Goal: Task Accomplishment & Management: Use online tool/utility

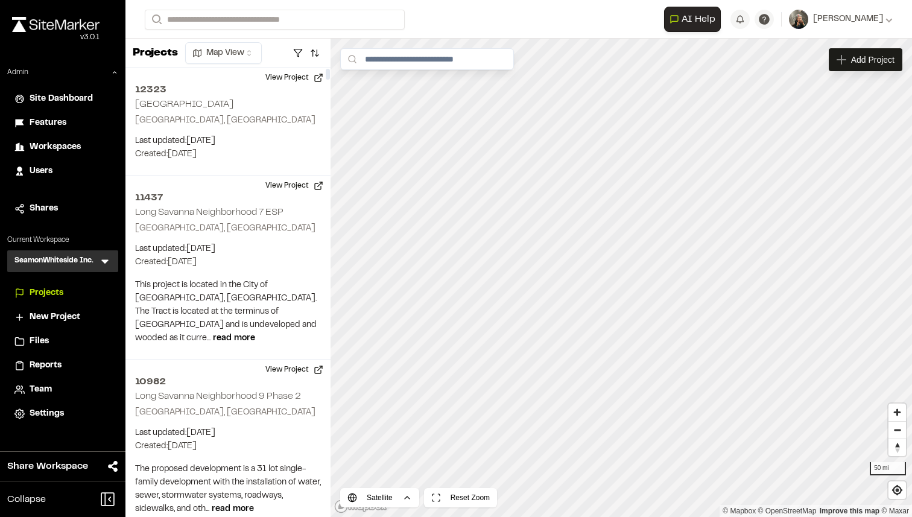
click at [107, 261] on icon at bounding box center [105, 261] width 12 height 12
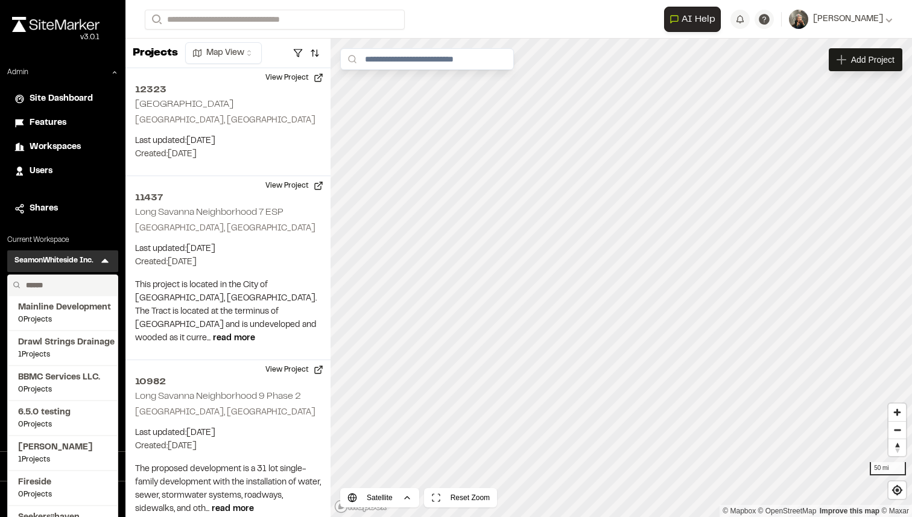
click at [61, 282] on input "text" at bounding box center [67, 285] width 92 height 20
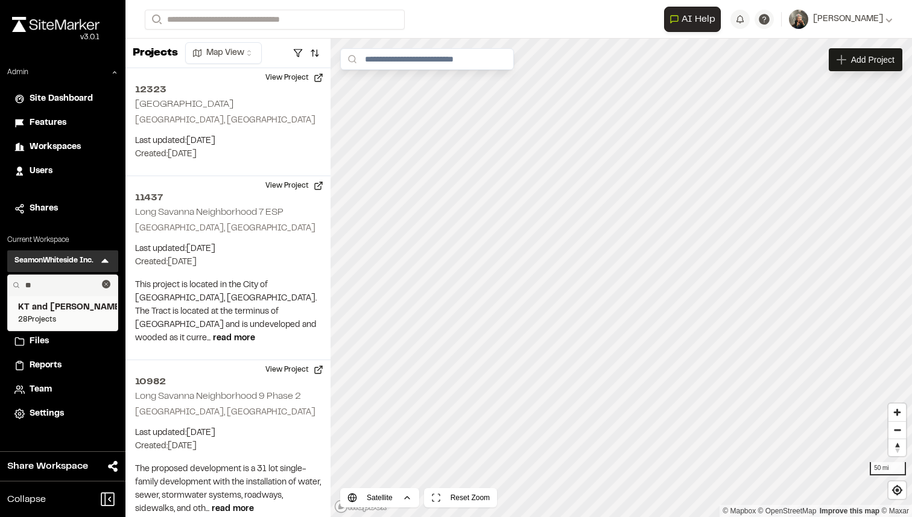
type input "**"
click at [55, 304] on span "KT and [PERSON_NAME]" at bounding box center [62, 307] width 89 height 13
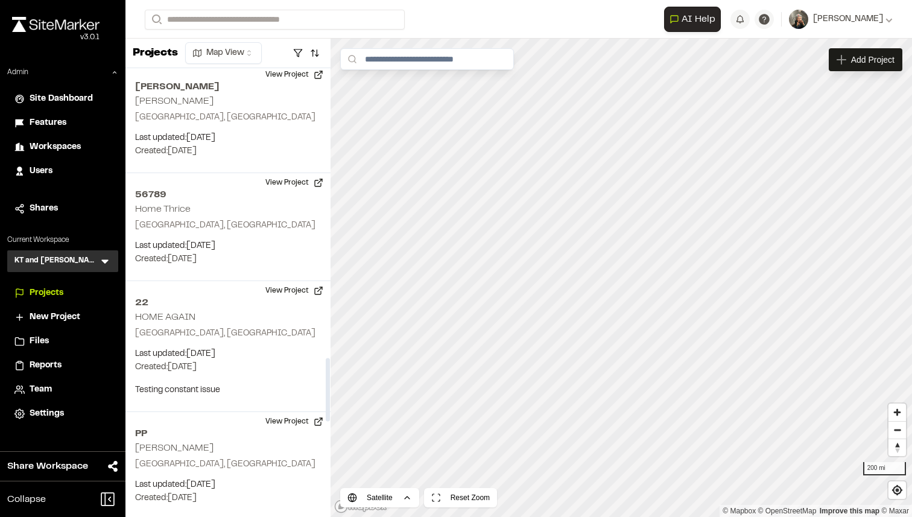
scroll to position [2109, 0]
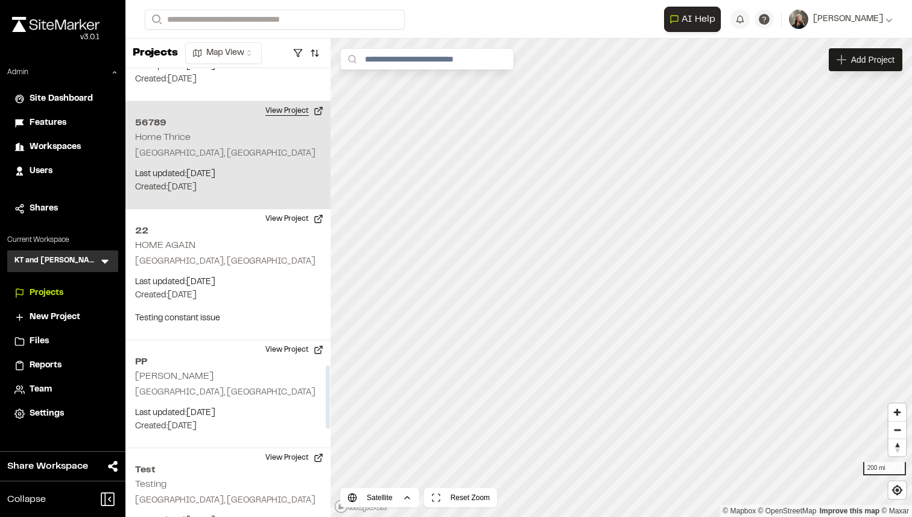
click at [298, 112] on button "View Project" at bounding box center [294, 110] width 72 height 19
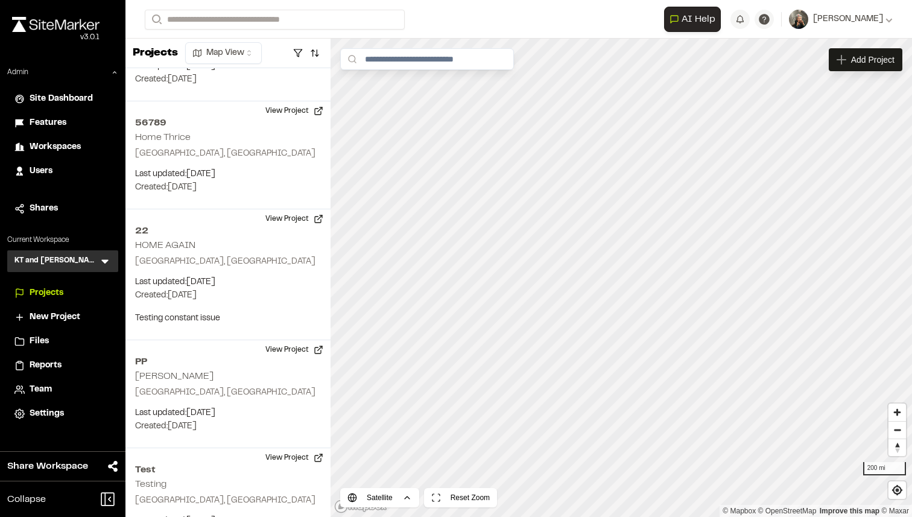
click at [55, 360] on span "Reports" at bounding box center [46, 365] width 32 height 13
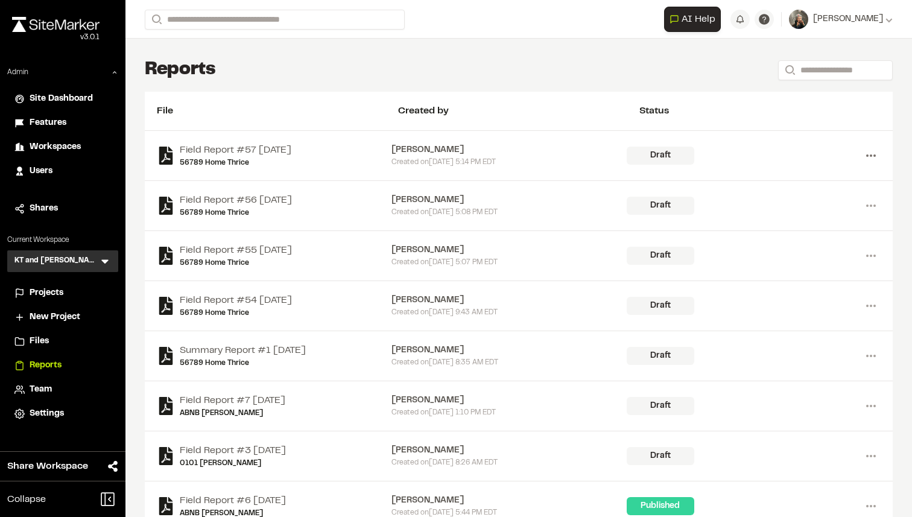
click at [868, 158] on icon at bounding box center [870, 155] width 19 height 19
click at [798, 181] on link "View" at bounding box center [827, 181] width 105 height 18
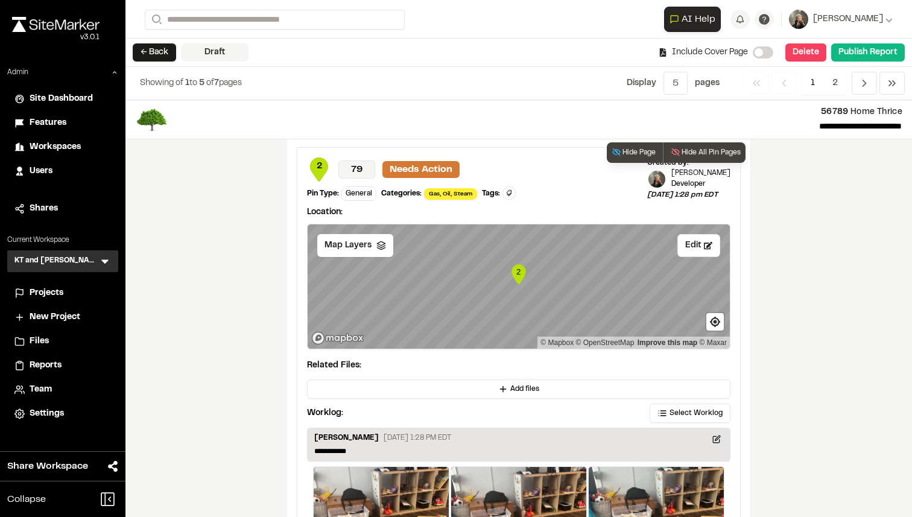
scroll to position [2040, 0]
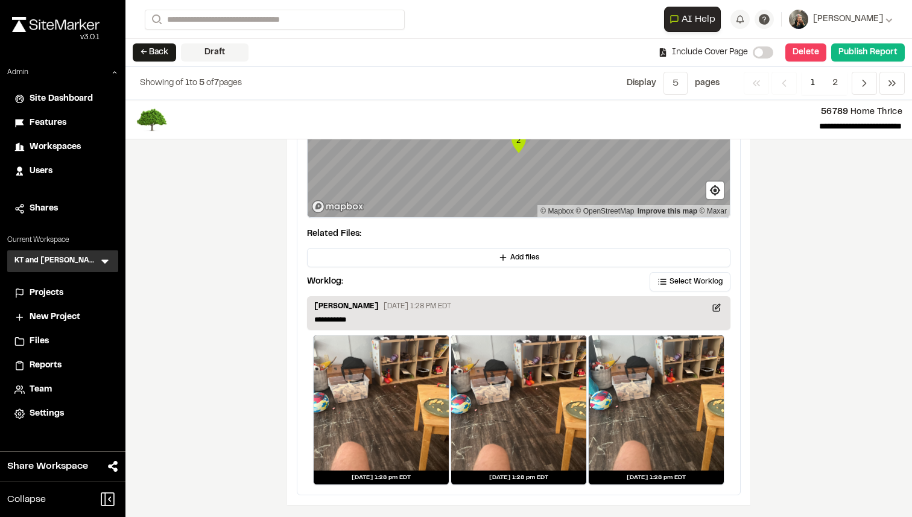
click at [400, 377] on div at bounding box center [381, 402] width 135 height 135
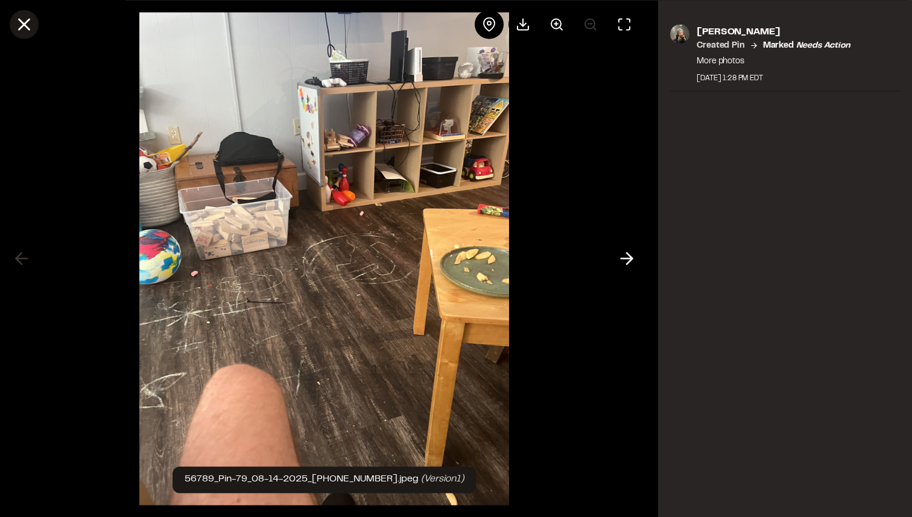
click at [28, 31] on icon at bounding box center [24, 24] width 20 height 20
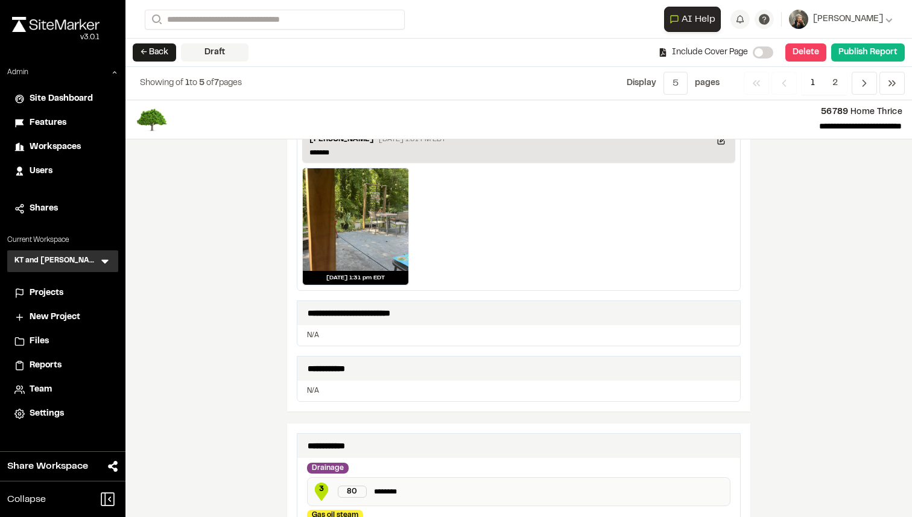
scroll to position [0, 0]
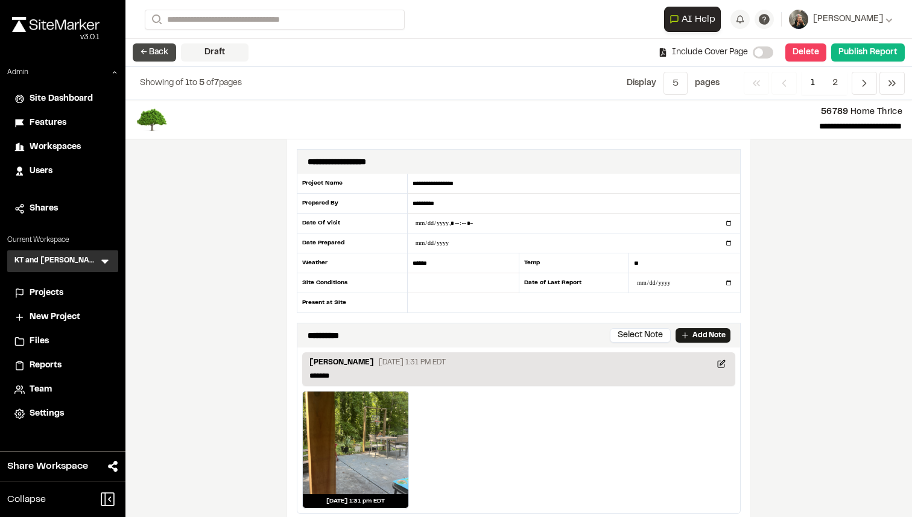
click at [166, 50] on button "← Back" at bounding box center [154, 52] width 43 height 18
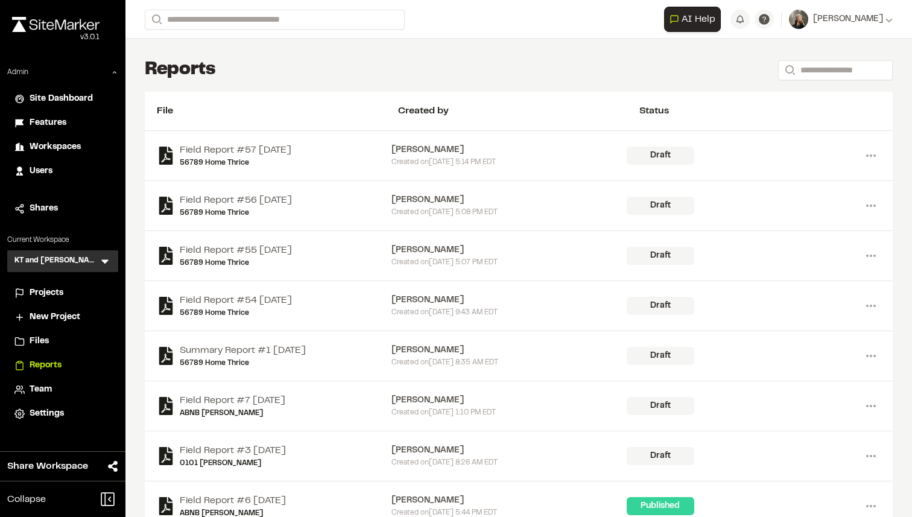
click at [52, 292] on span "Projects" at bounding box center [47, 292] width 34 height 13
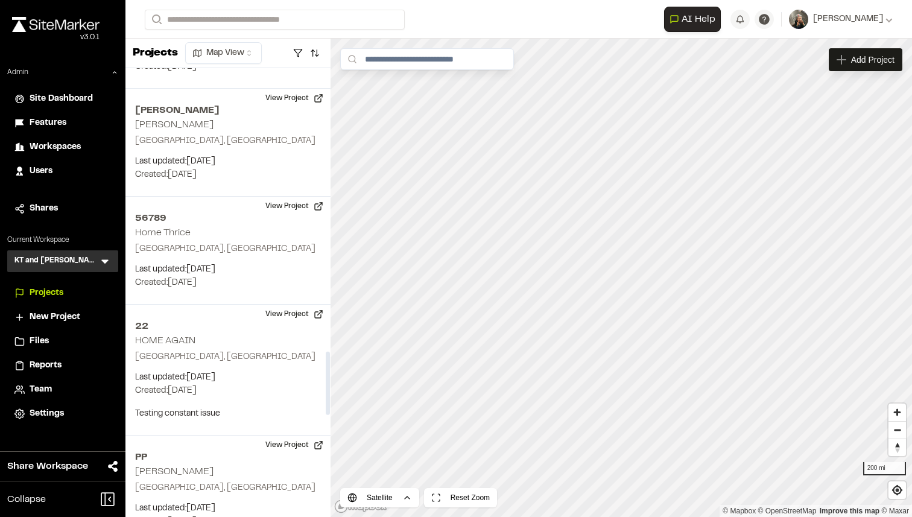
scroll to position [2018, 0]
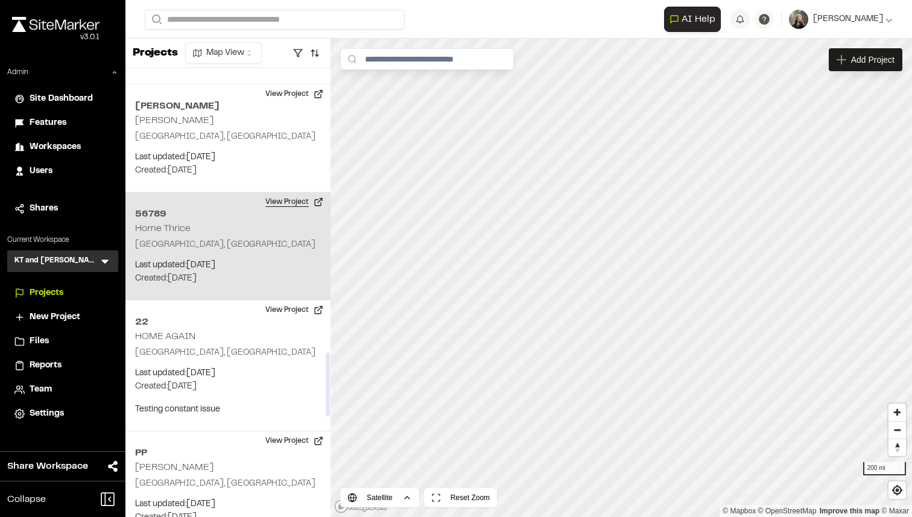
click at [287, 203] on button "View Project" at bounding box center [294, 201] width 72 height 19
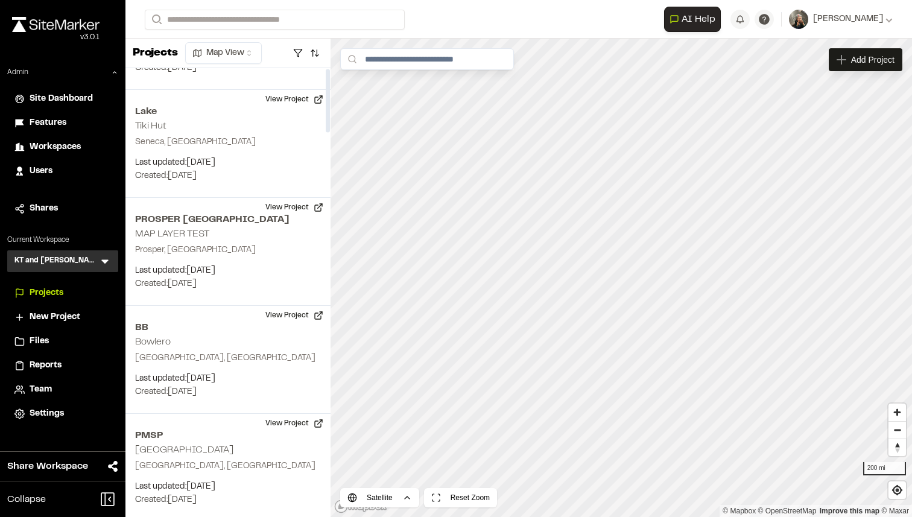
scroll to position [0, 0]
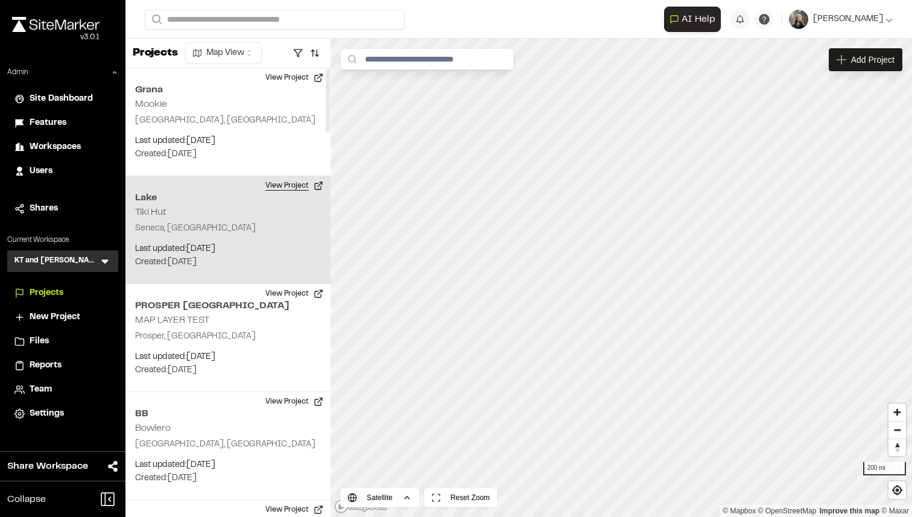
click at [280, 187] on button "View Project" at bounding box center [294, 185] width 72 height 19
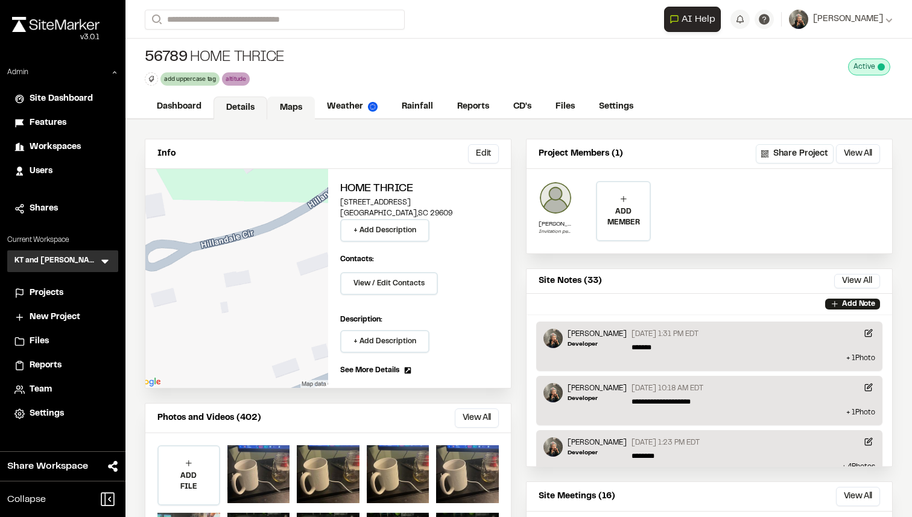
click at [294, 116] on link "Maps" at bounding box center [291, 107] width 48 height 23
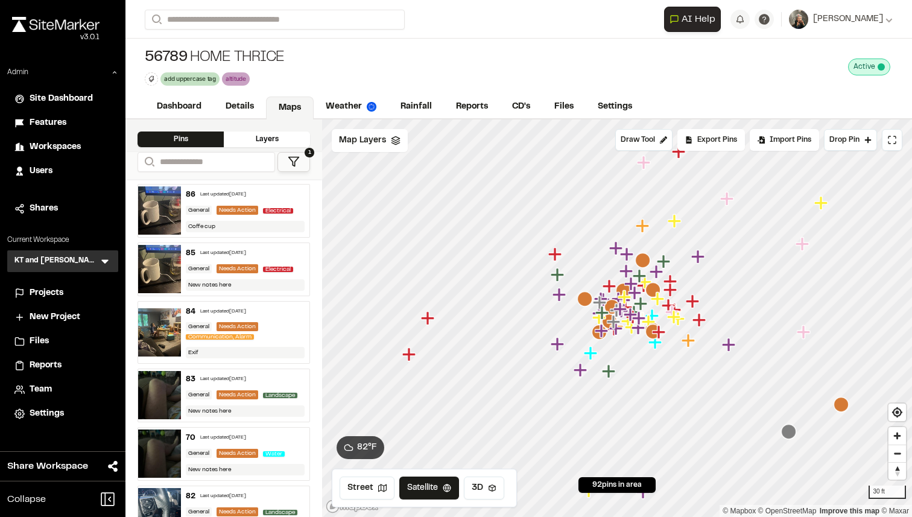
click at [553, 250] on icon "Map marker" at bounding box center [554, 253] width 13 height 13
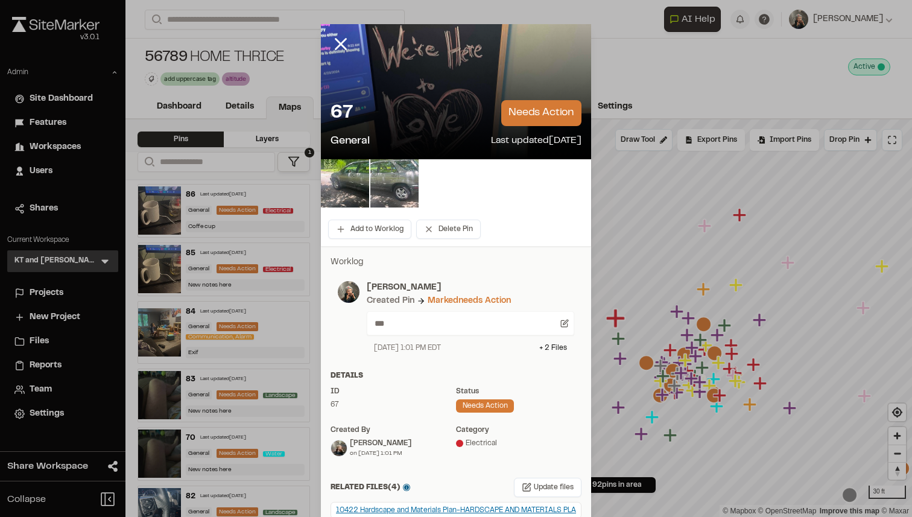
click at [404, 191] on img at bounding box center [394, 183] width 48 height 48
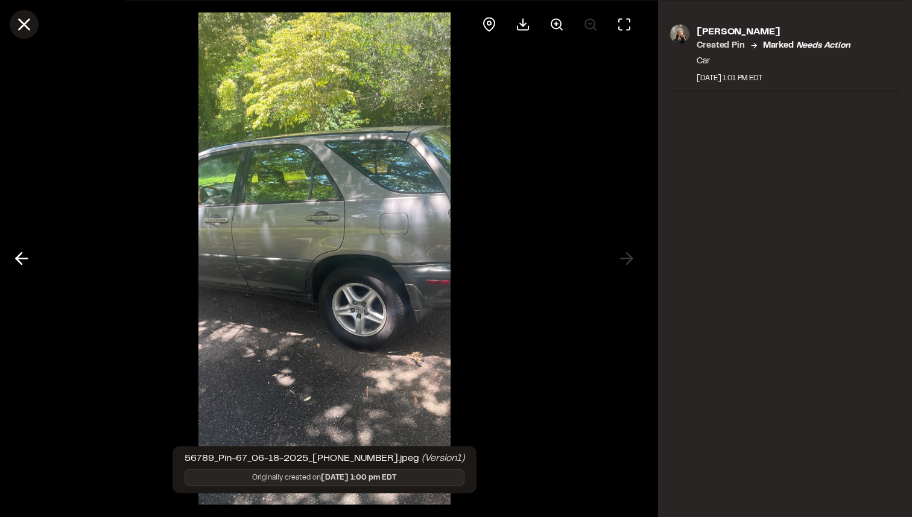
click at [22, 25] on line at bounding box center [24, 24] width 10 height 10
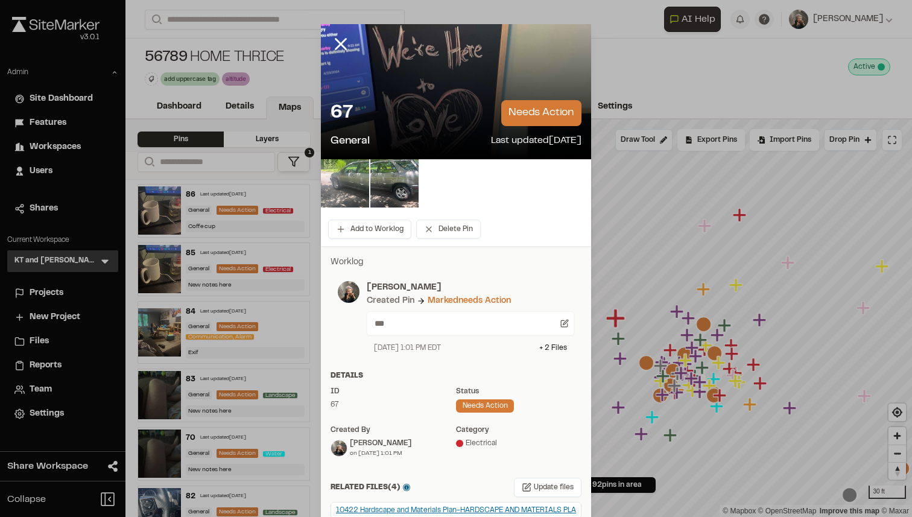
click at [354, 168] on img at bounding box center [345, 183] width 48 height 48
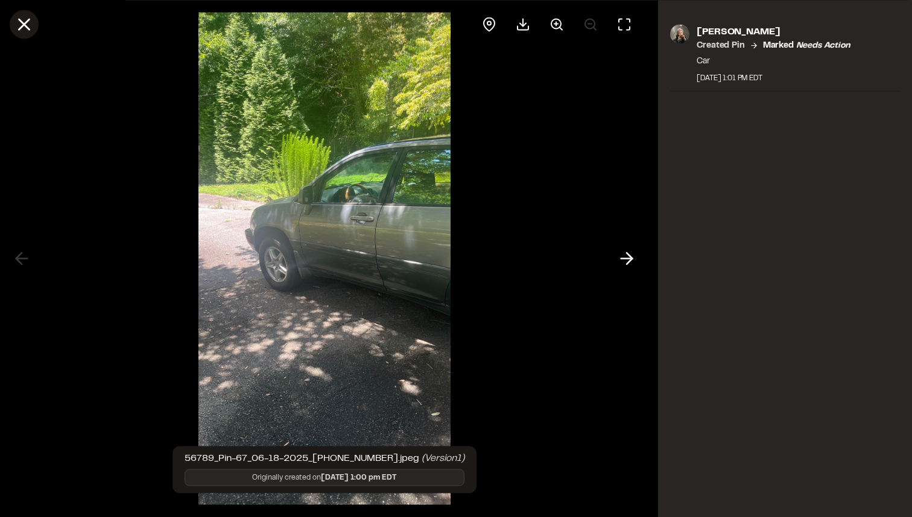
click at [34, 22] on button at bounding box center [24, 24] width 29 height 29
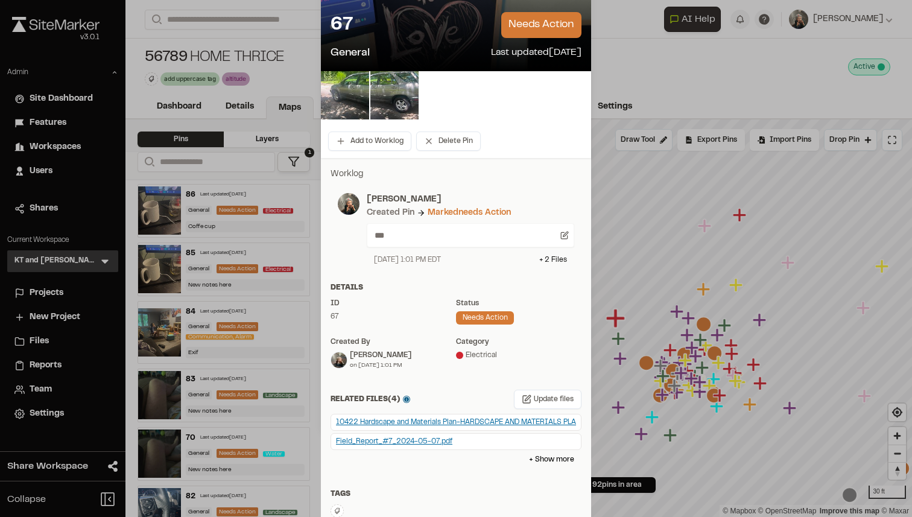
scroll to position [136, 0]
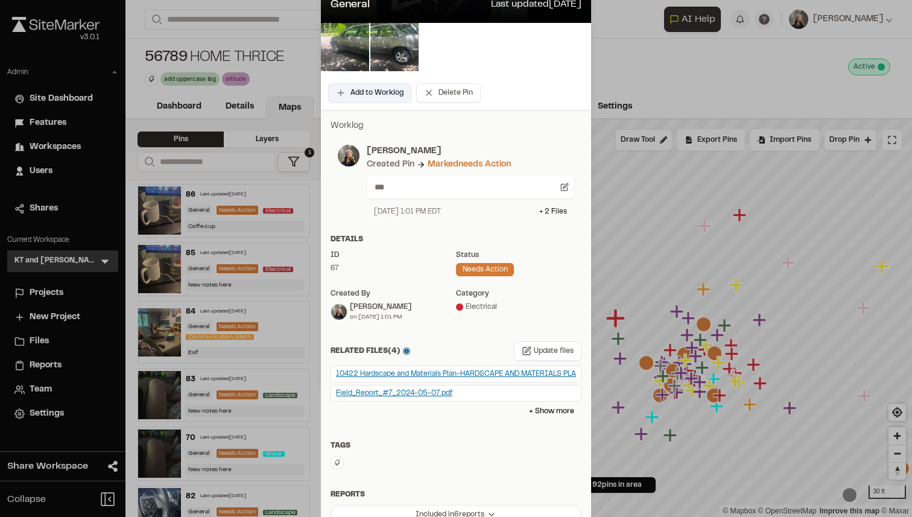
click at [370, 95] on button "Add to Worklog" at bounding box center [369, 92] width 83 height 19
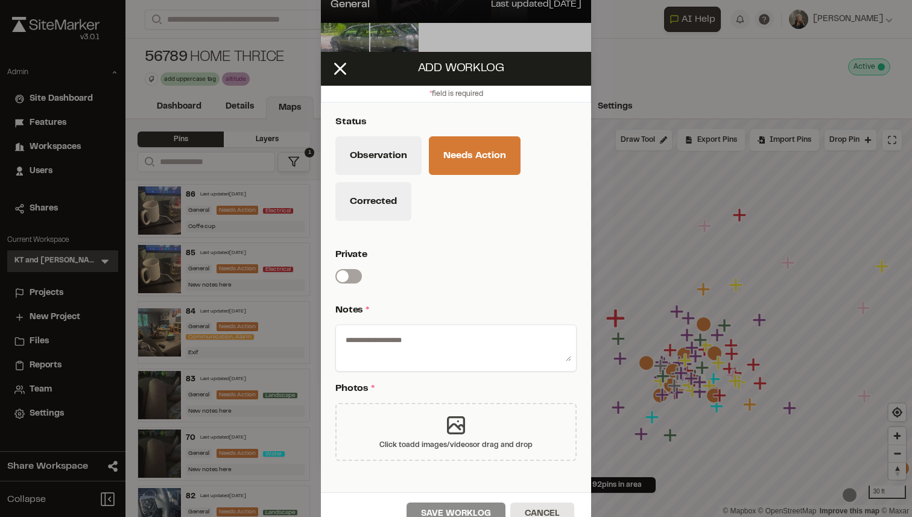
click at [453, 413] on icon at bounding box center [456, 425] width 24 height 24
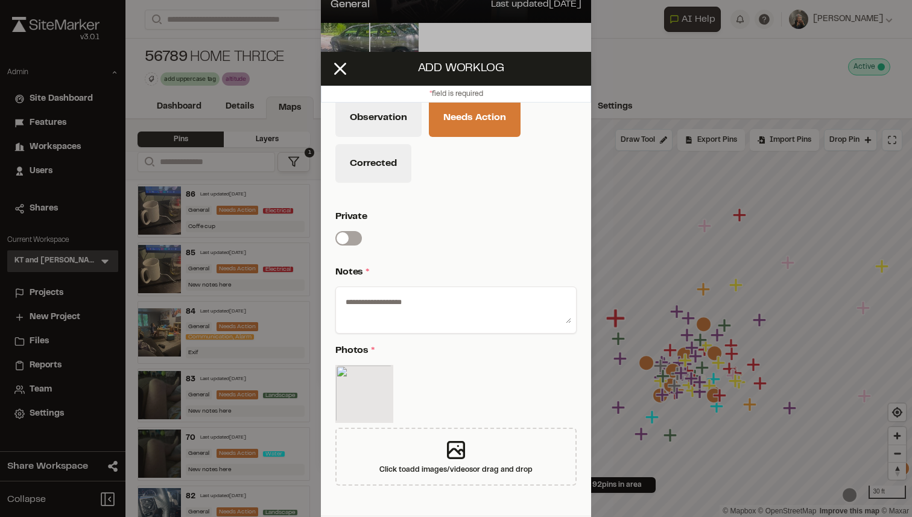
scroll to position [44, 0]
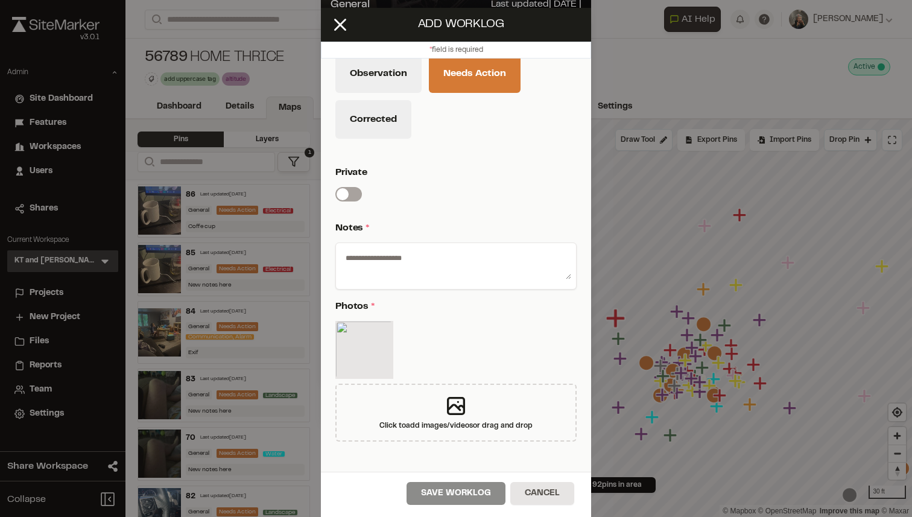
click at [469, 259] on textarea at bounding box center [456, 263] width 230 height 31
type textarea "*******"
click at [452, 482] on button "Save Worklog" at bounding box center [455, 493] width 99 height 23
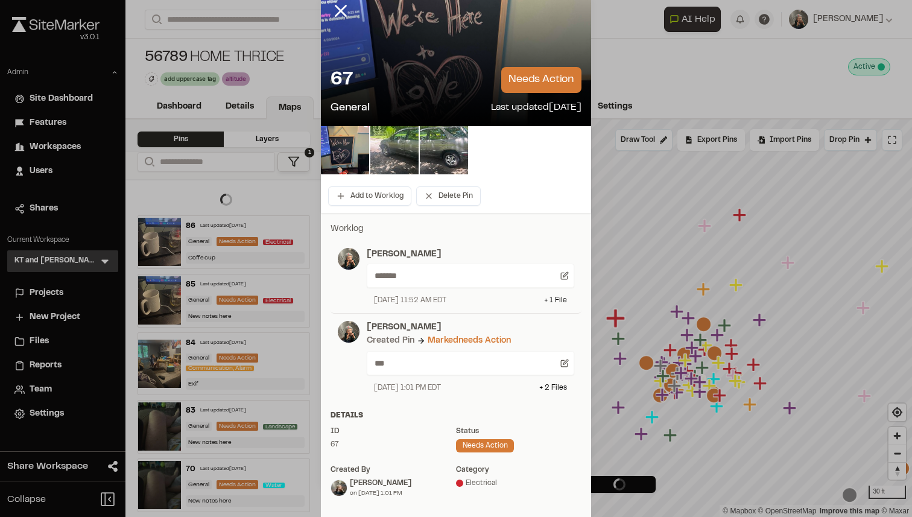
scroll to position [0, 0]
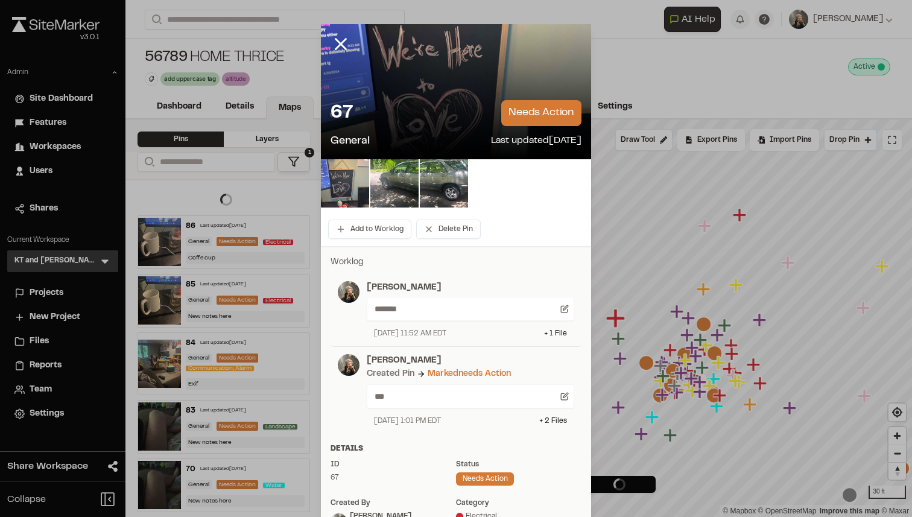
click at [351, 191] on img at bounding box center [345, 183] width 48 height 48
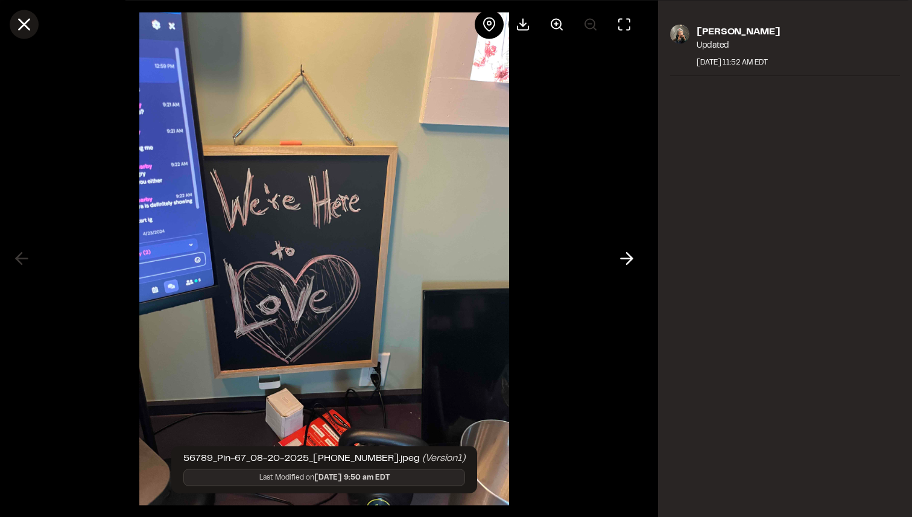
click at [34, 23] on icon at bounding box center [24, 24] width 20 height 20
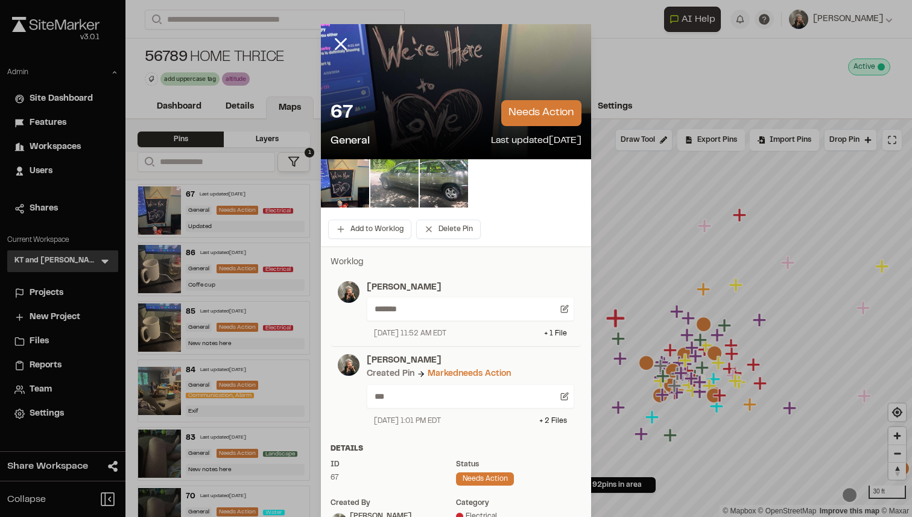
click at [403, 180] on img at bounding box center [394, 183] width 48 height 48
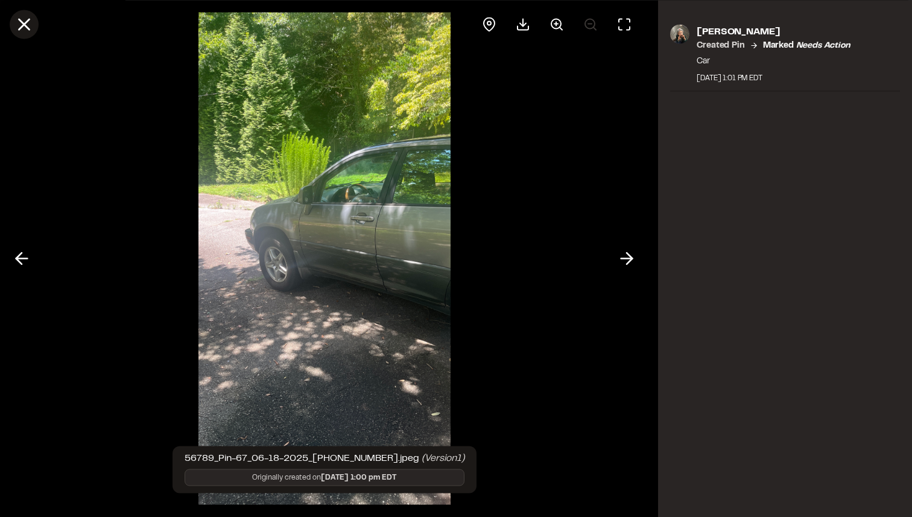
click at [26, 24] on icon at bounding box center [24, 24] width 20 height 20
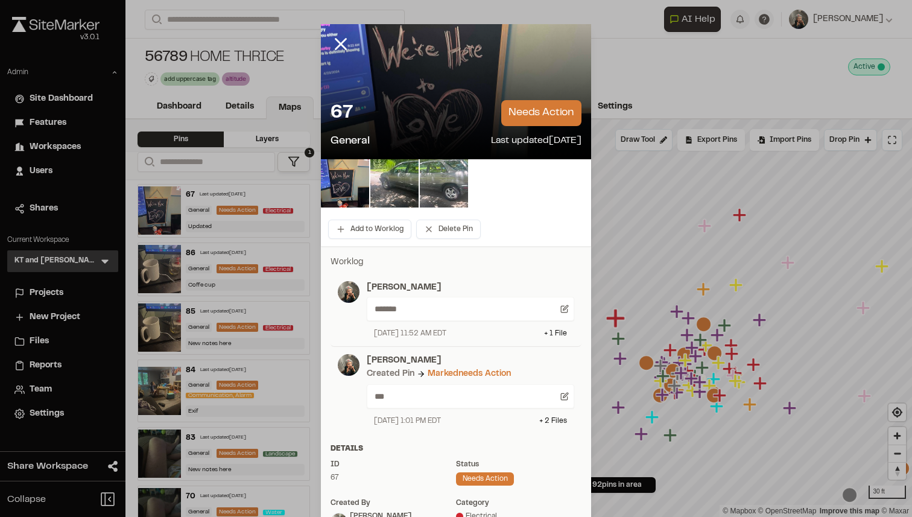
click at [447, 180] on img at bounding box center [444, 183] width 48 height 48
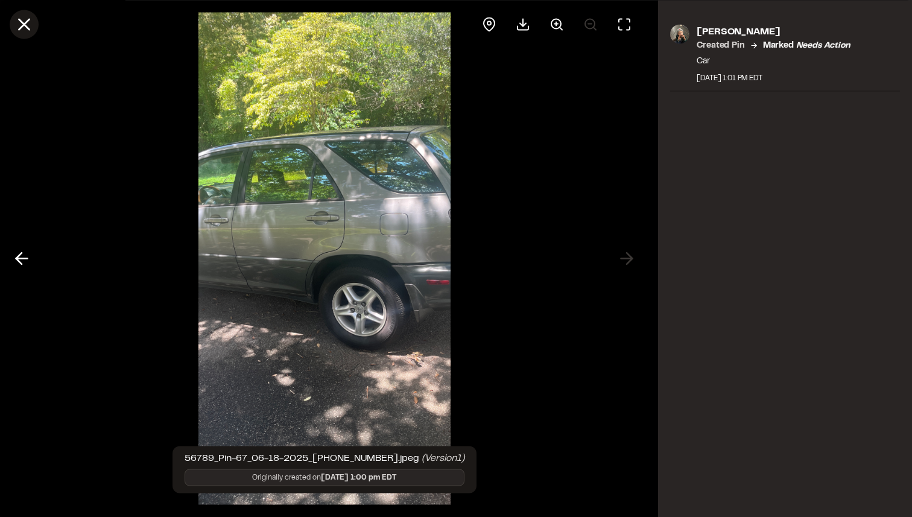
click at [24, 19] on icon at bounding box center [24, 24] width 20 height 20
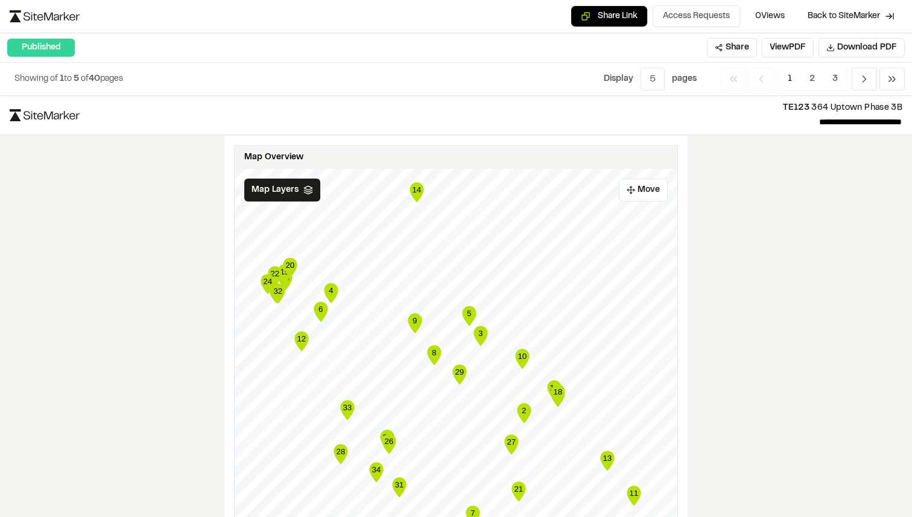
scroll to position [2073, 0]
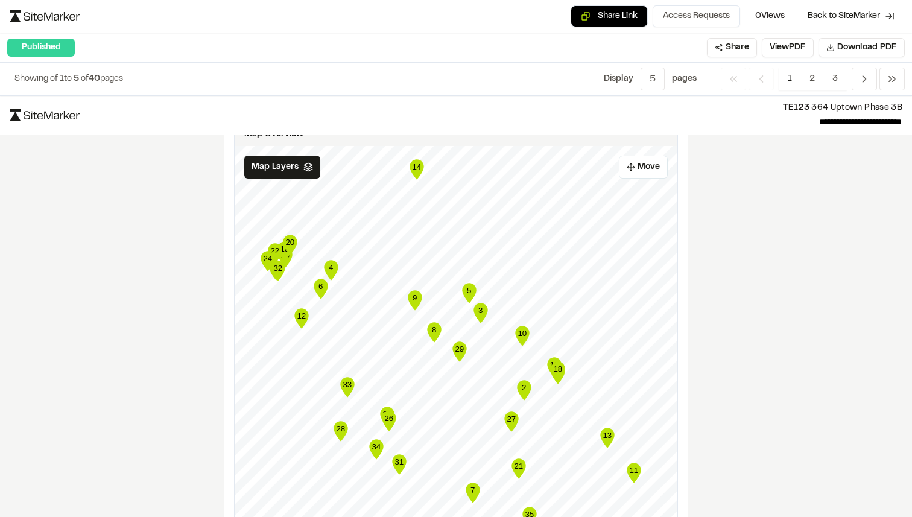
click at [470, 290] on text "5" at bounding box center [469, 290] width 4 height 9
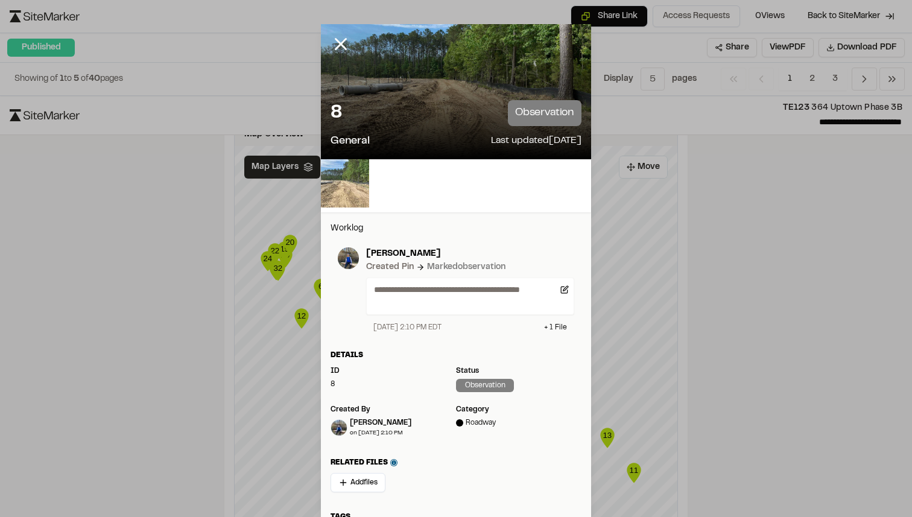
click at [355, 197] on img at bounding box center [345, 183] width 48 height 48
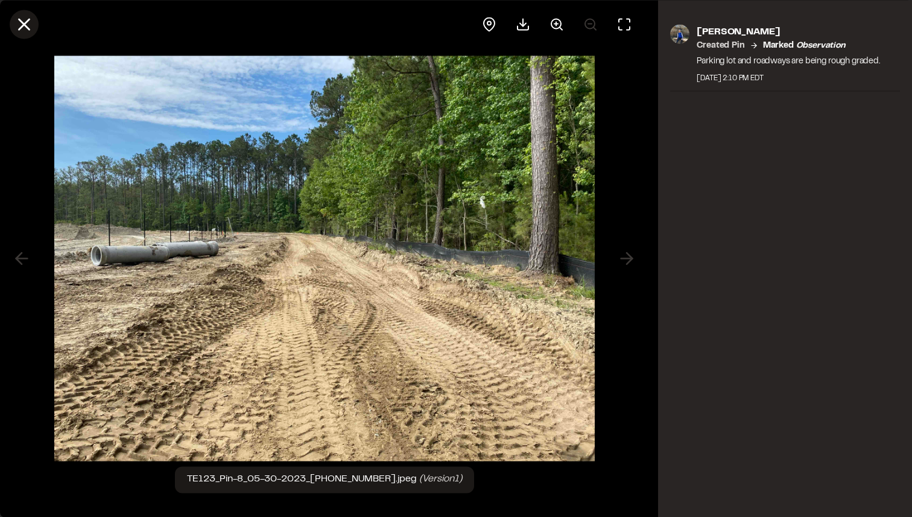
click at [26, 28] on icon at bounding box center [24, 24] width 20 height 20
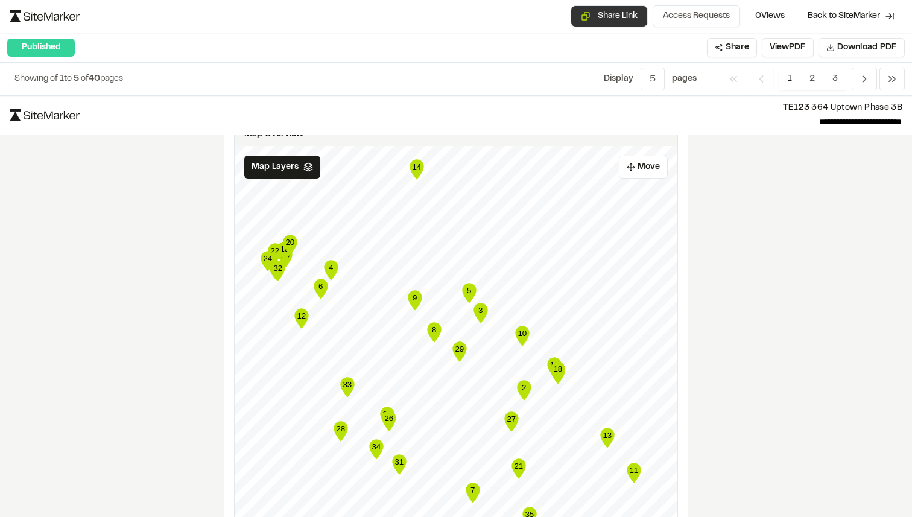
click at [593, 14] on button "Share Link" at bounding box center [608, 16] width 77 height 22
click at [538, 20] on icon "close" at bounding box center [540, 22] width 6 height 6
click at [877, 15] on span "Back to SiteMarker" at bounding box center [843, 16] width 72 height 12
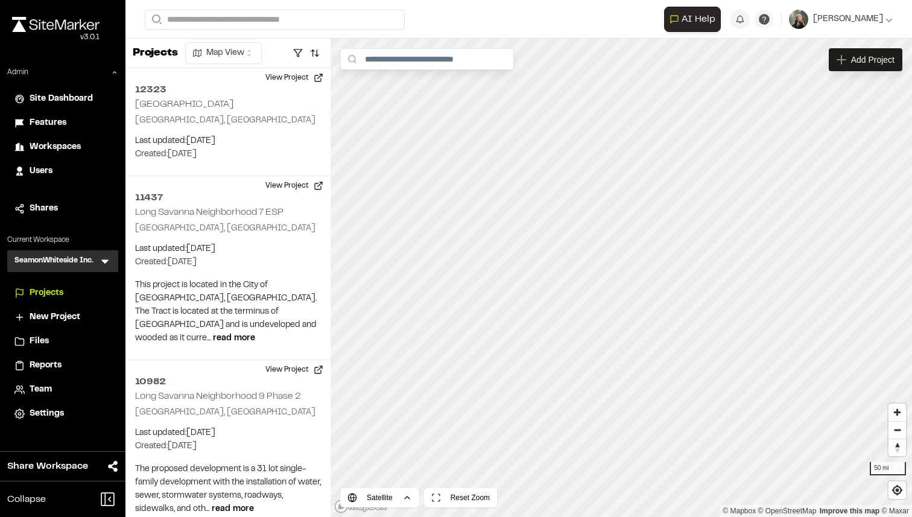
click at [48, 370] on span "Reports" at bounding box center [46, 365] width 32 height 13
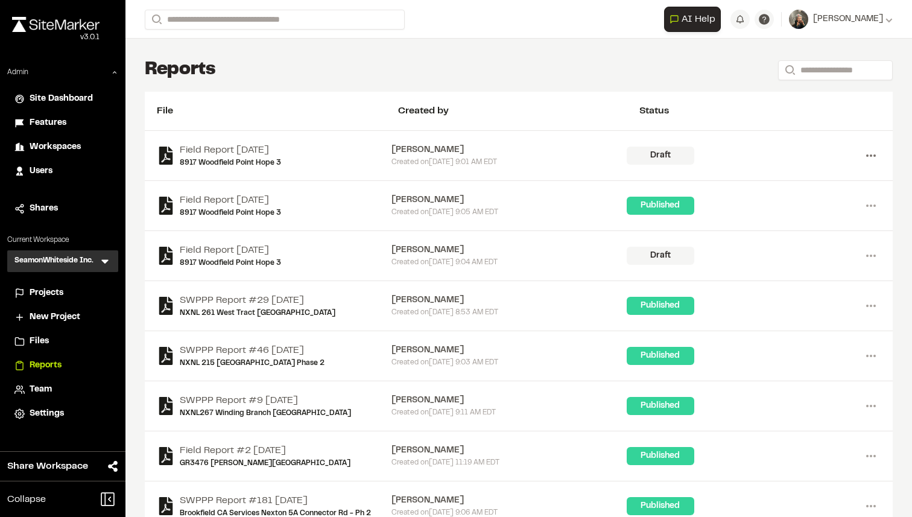
click at [863, 154] on icon at bounding box center [870, 155] width 19 height 19
click at [822, 176] on link "View" at bounding box center [827, 181] width 105 height 18
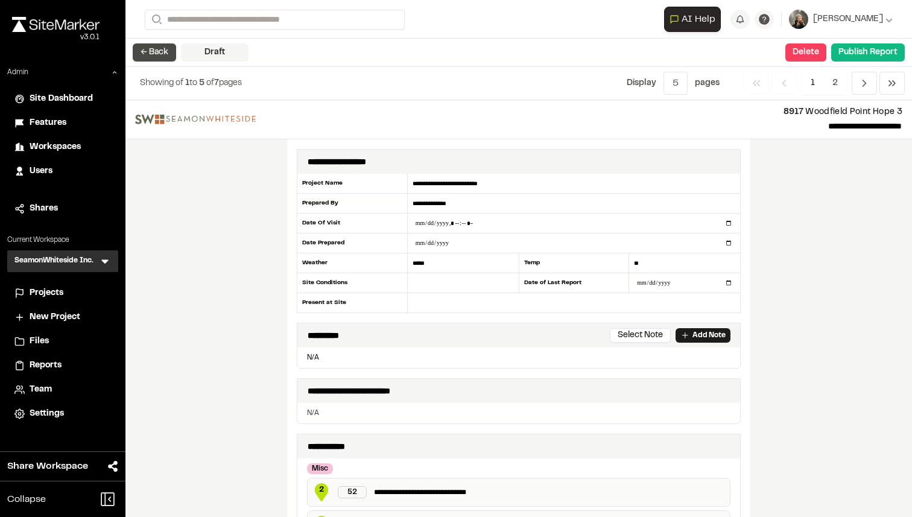
click at [148, 48] on button "← Back" at bounding box center [154, 52] width 43 height 18
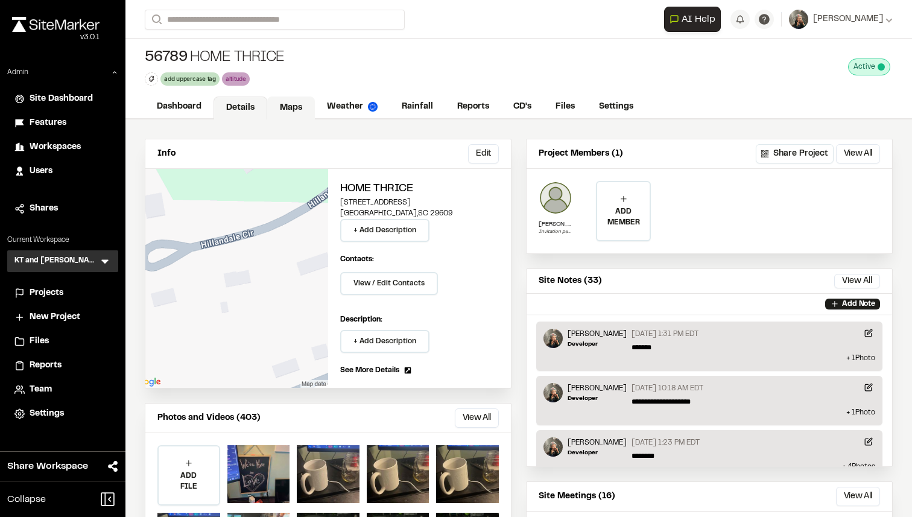
click at [293, 103] on link "Maps" at bounding box center [291, 107] width 48 height 23
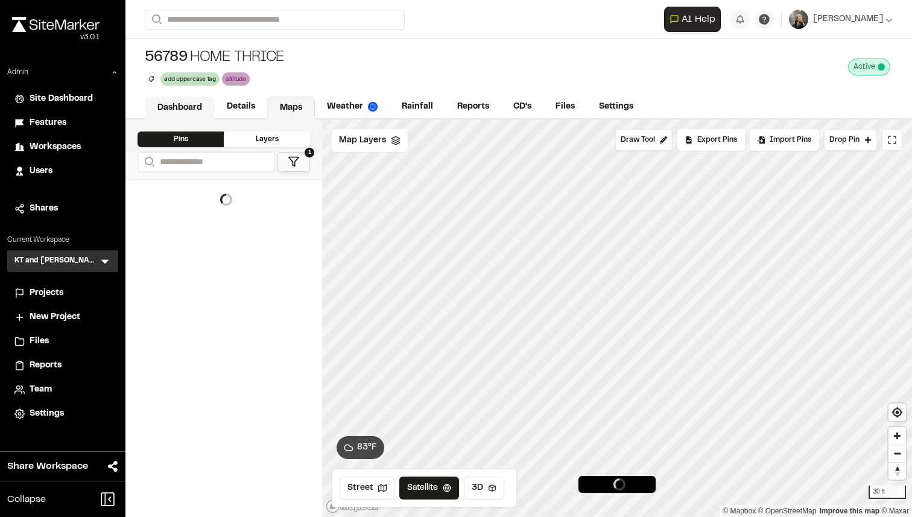
click at [198, 109] on link "Dashboard" at bounding box center [180, 107] width 70 height 23
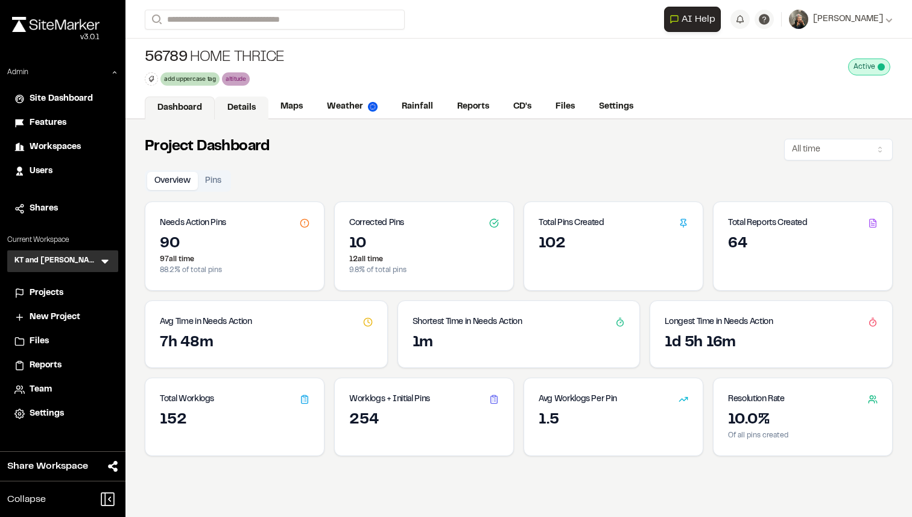
click at [228, 108] on link "Details" at bounding box center [242, 107] width 54 height 23
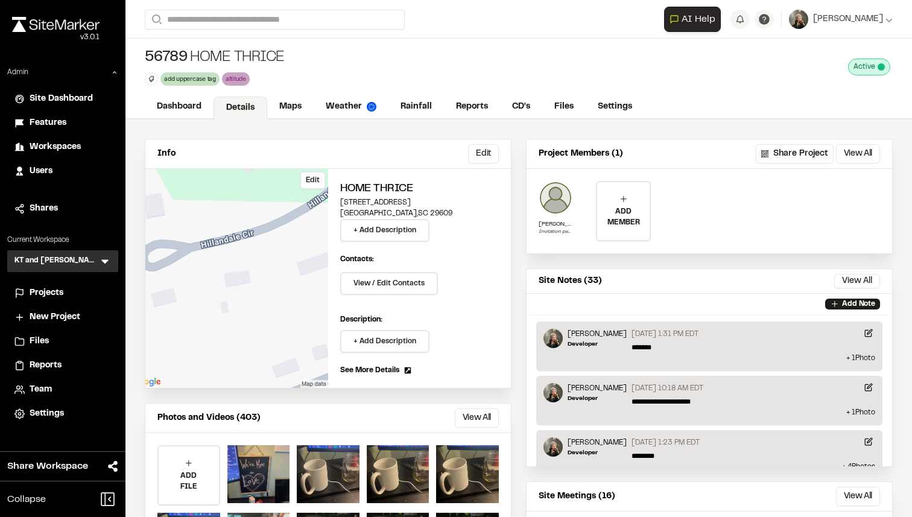
scroll to position [116, 0]
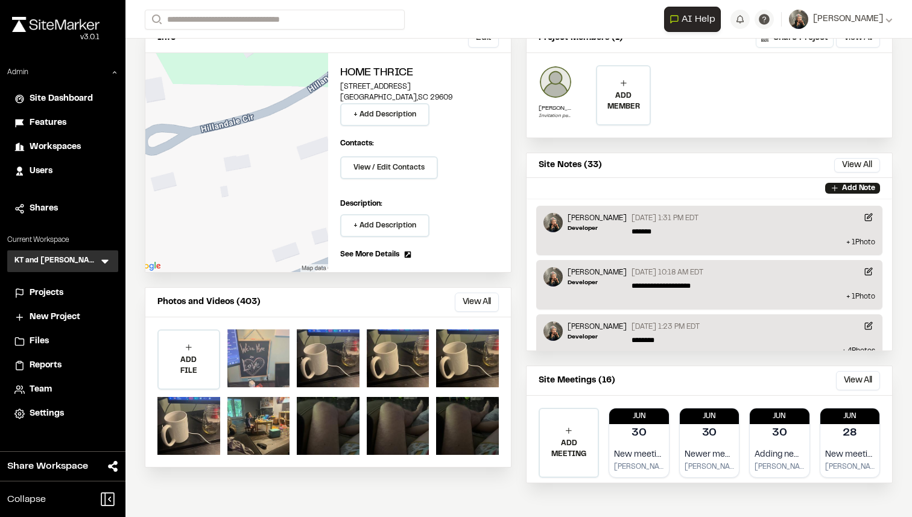
click at [257, 338] on div at bounding box center [258, 358] width 63 height 58
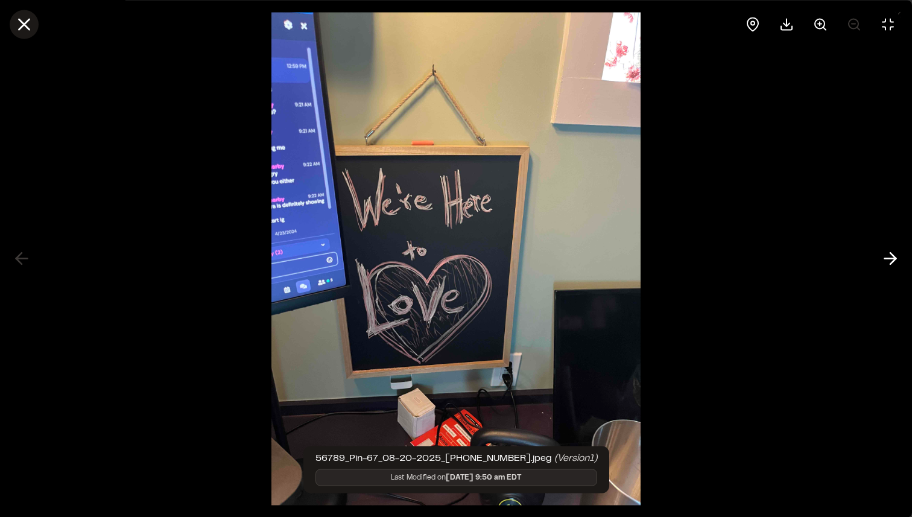
click at [28, 31] on icon at bounding box center [24, 24] width 20 height 20
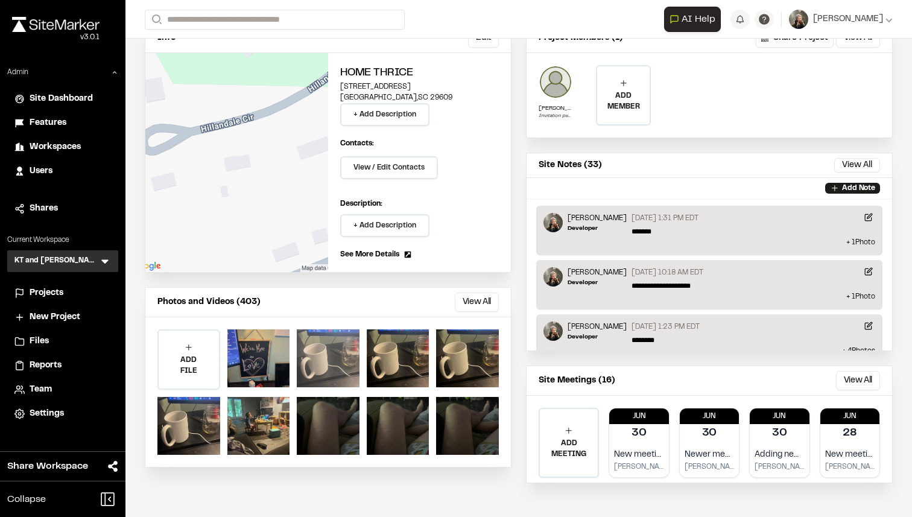
click at [318, 343] on div at bounding box center [328, 358] width 63 height 58
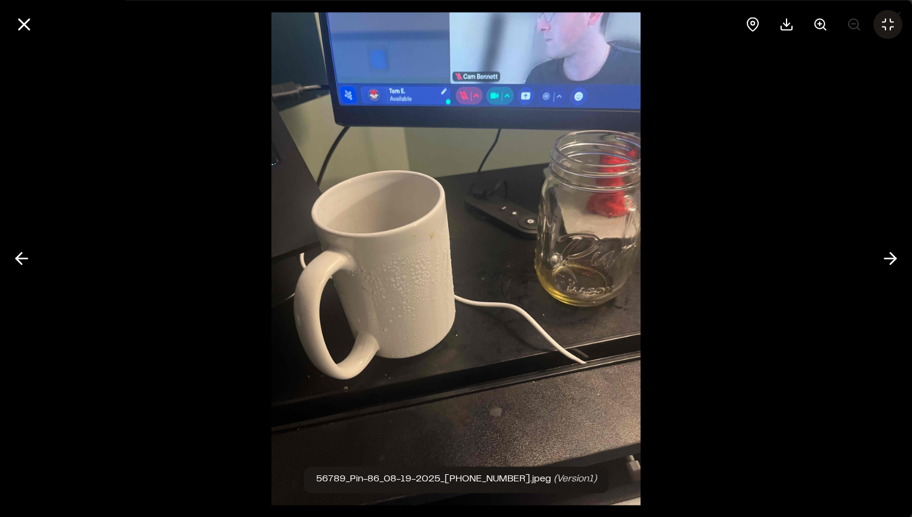
click at [886, 27] on icon at bounding box center [887, 24] width 14 height 14
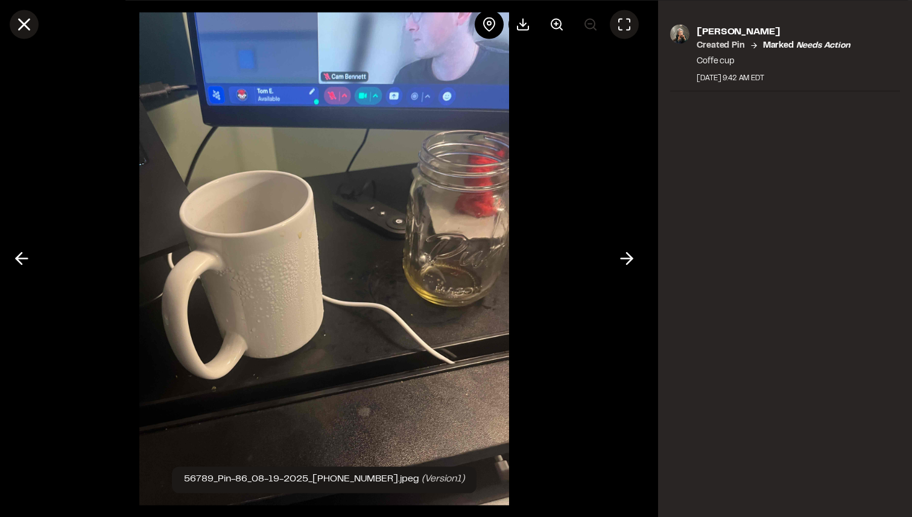
click at [28, 28] on line at bounding box center [24, 24] width 10 height 10
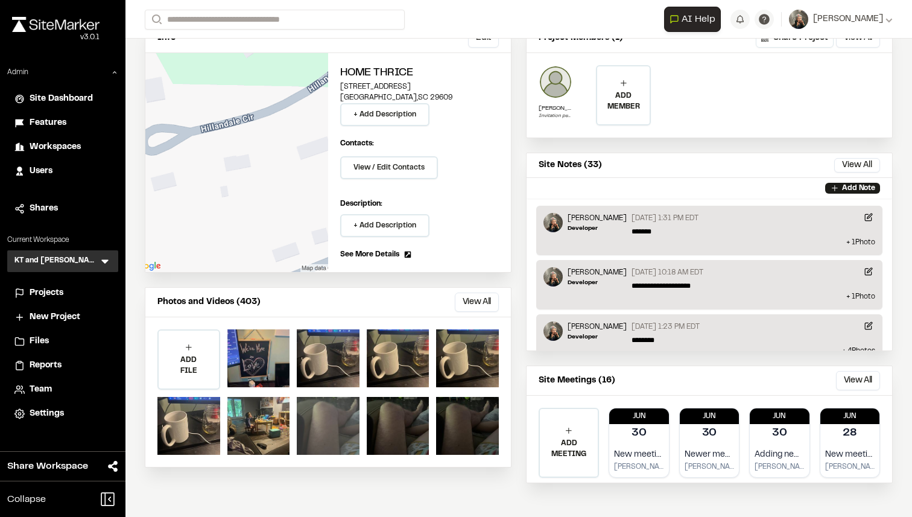
click at [336, 413] on div at bounding box center [328, 426] width 63 height 58
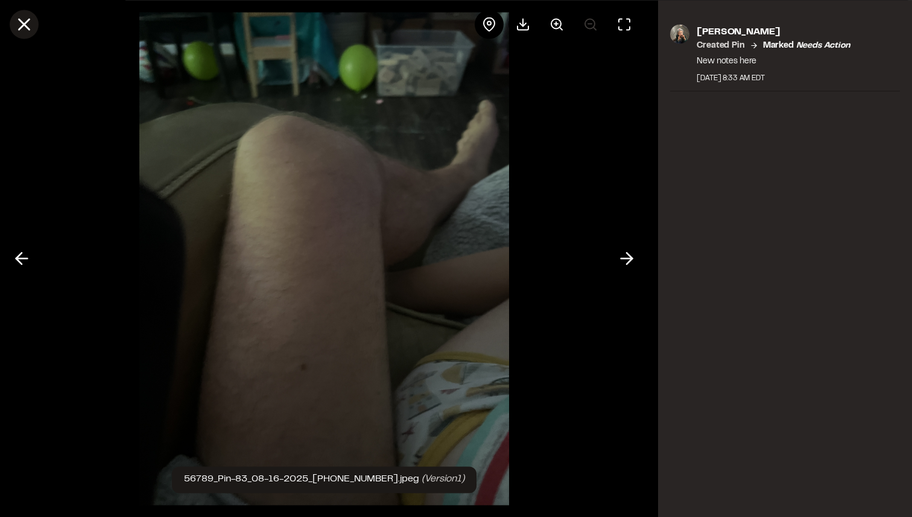
click at [17, 24] on icon at bounding box center [24, 24] width 20 height 20
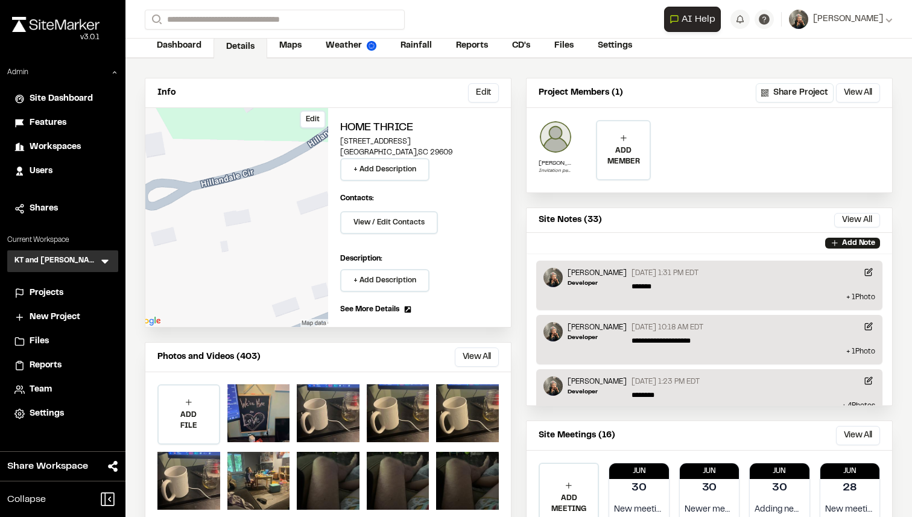
scroll to position [0, 0]
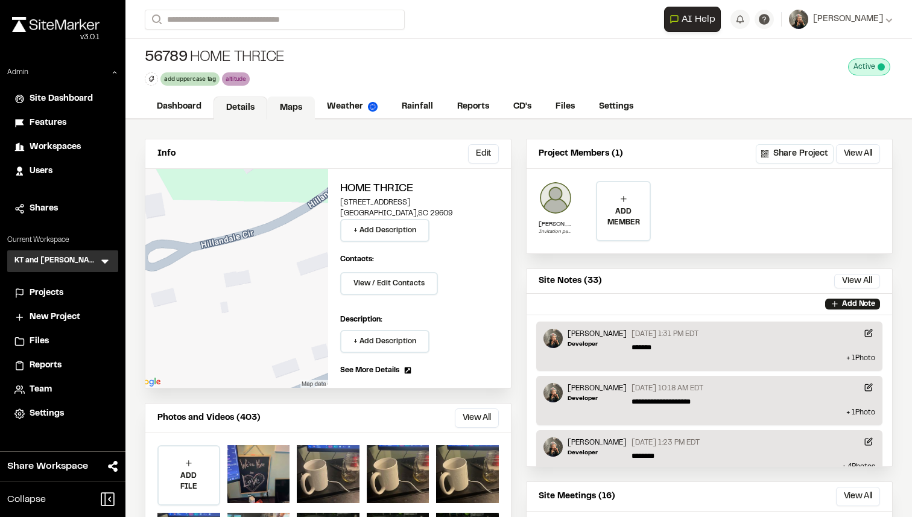
click at [276, 111] on link "Maps" at bounding box center [291, 107] width 48 height 23
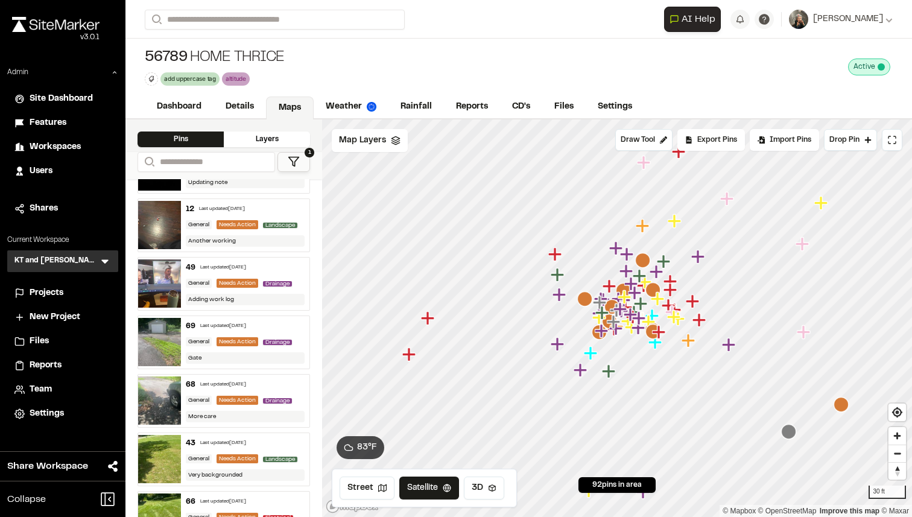
scroll to position [1378, 0]
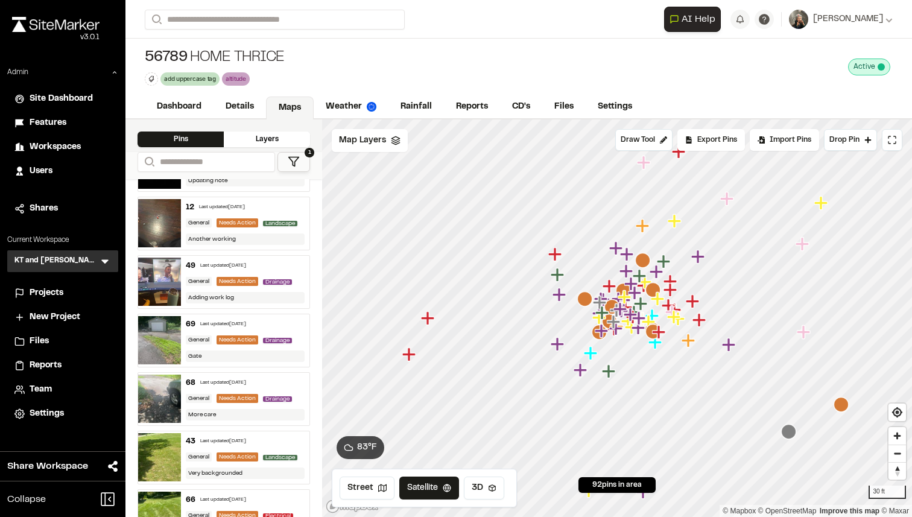
click at [160, 295] on img at bounding box center [159, 281] width 43 height 48
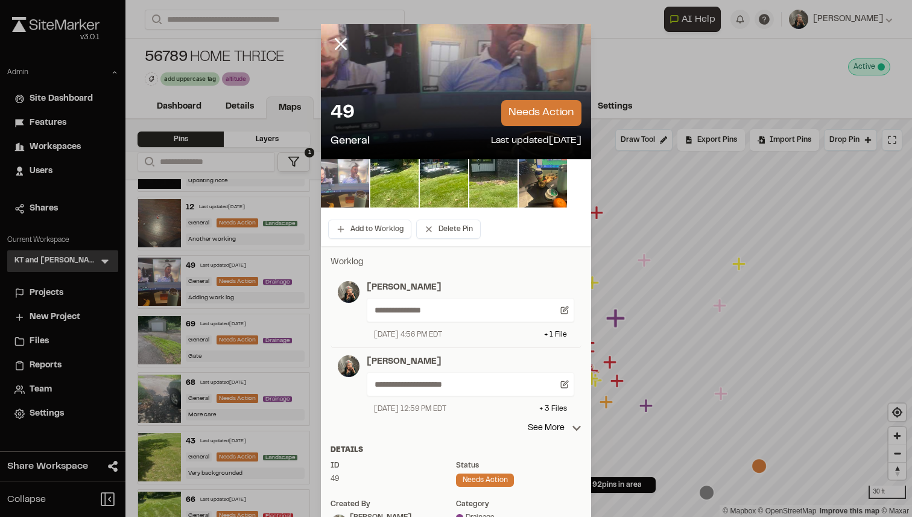
click at [350, 187] on img at bounding box center [345, 183] width 48 height 48
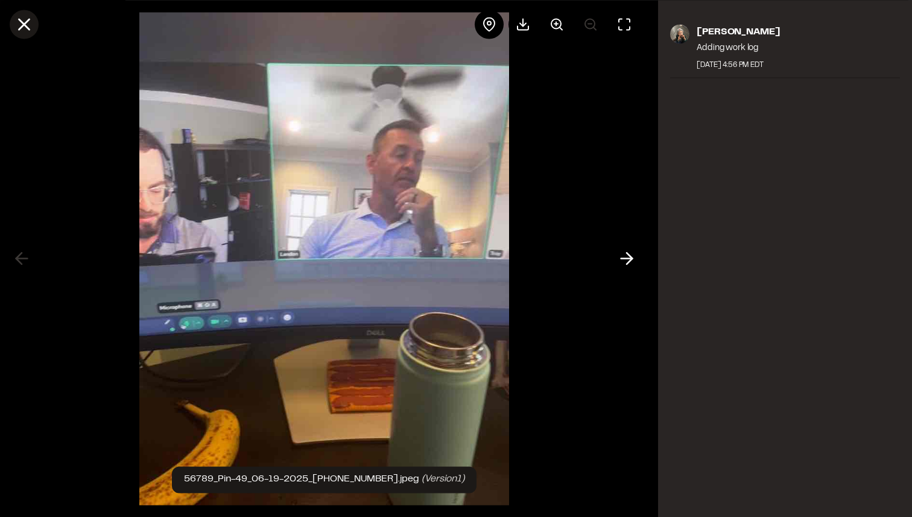
click at [33, 21] on icon at bounding box center [24, 24] width 20 height 20
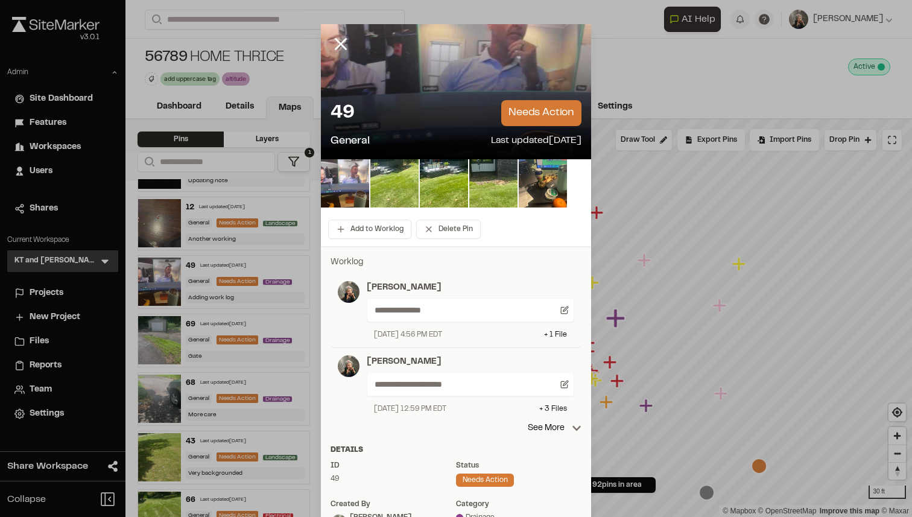
click at [397, 176] on img at bounding box center [394, 183] width 48 height 48
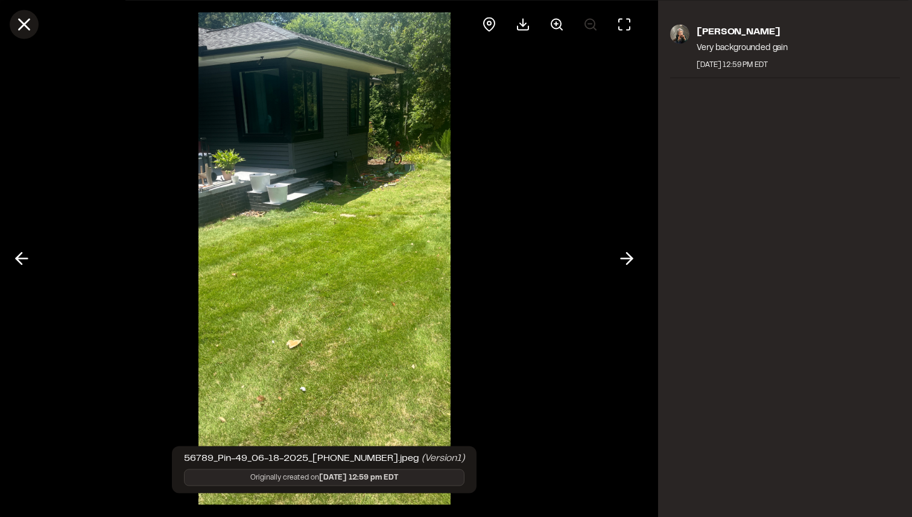
click at [32, 27] on icon at bounding box center [24, 24] width 20 height 20
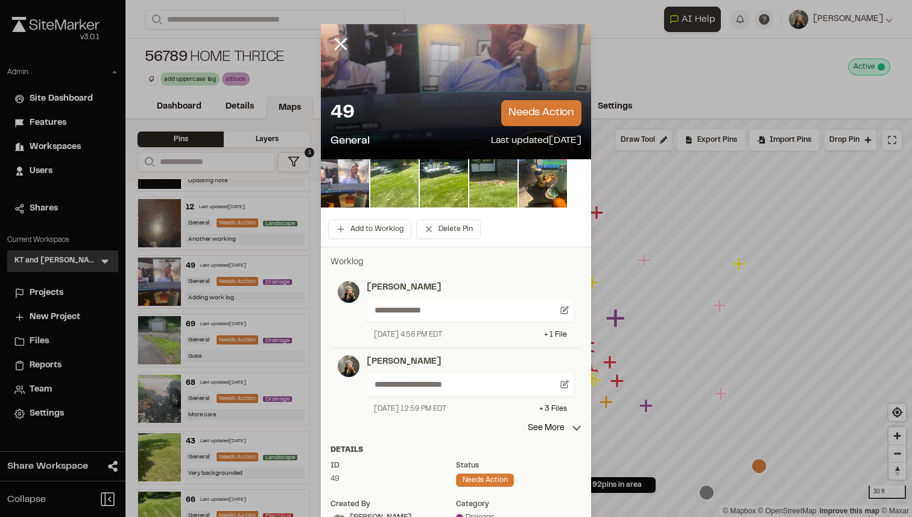
click at [416, 202] on img at bounding box center [394, 183] width 48 height 48
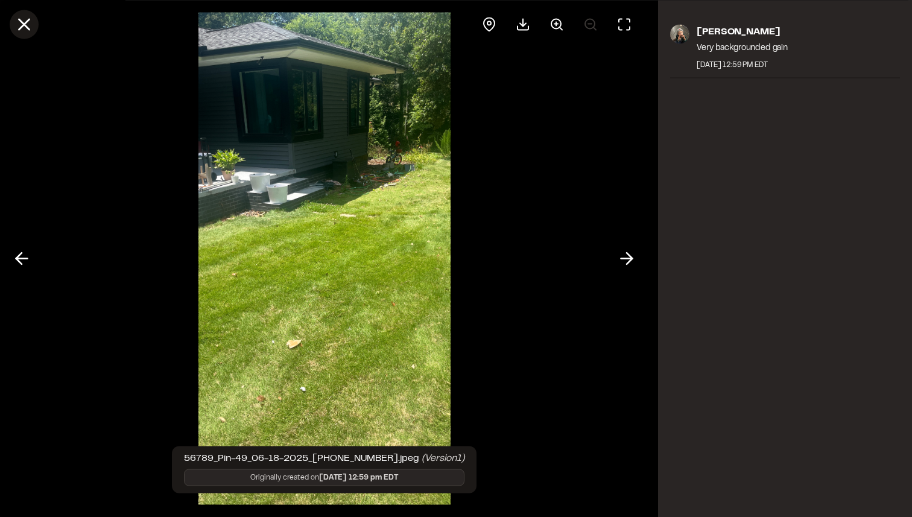
click at [23, 26] on line at bounding box center [24, 24] width 10 height 10
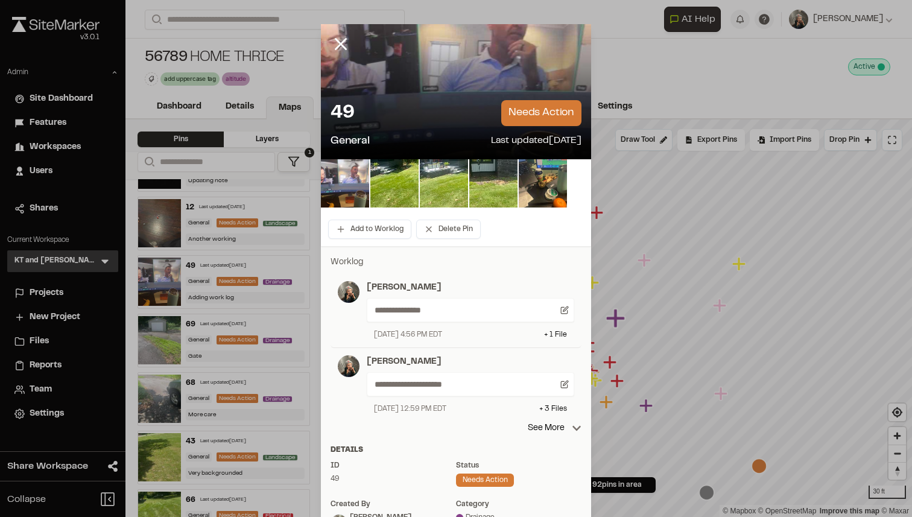
click at [430, 169] on img at bounding box center [444, 183] width 48 height 48
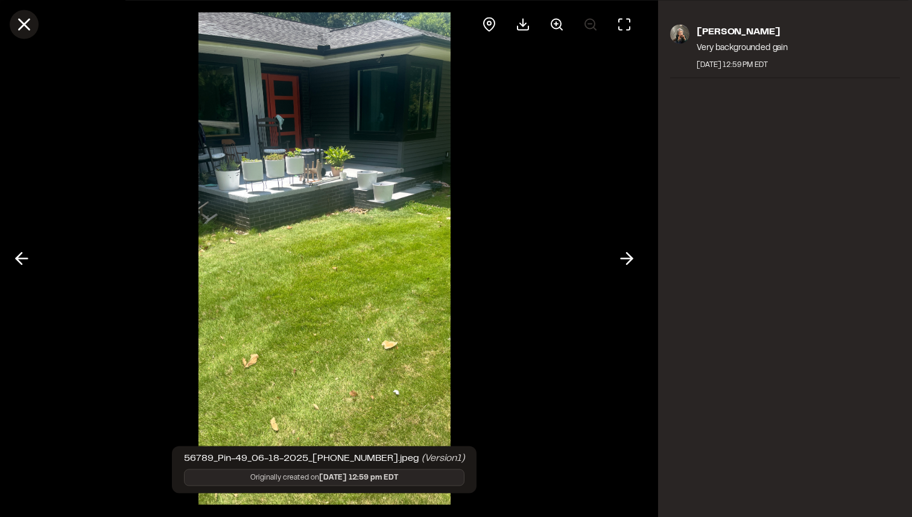
click at [26, 21] on line at bounding box center [24, 24] width 10 height 10
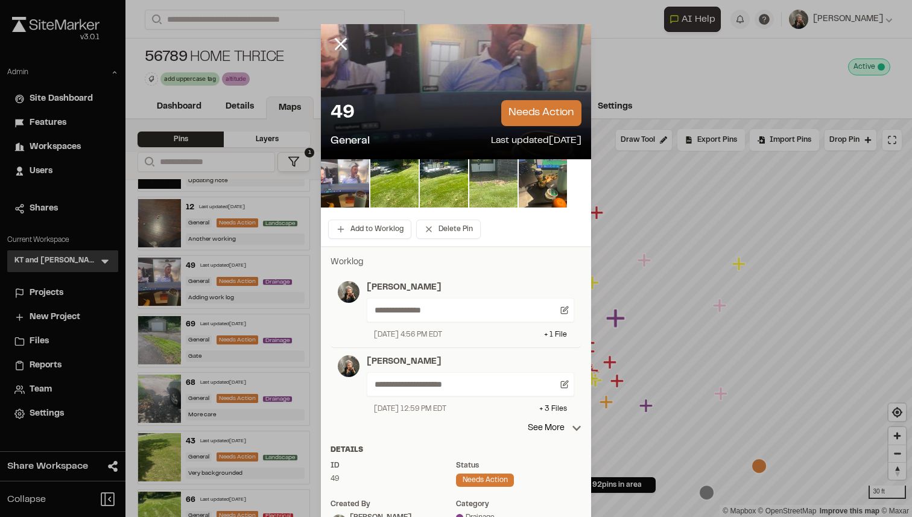
click at [508, 195] on img at bounding box center [493, 183] width 48 height 48
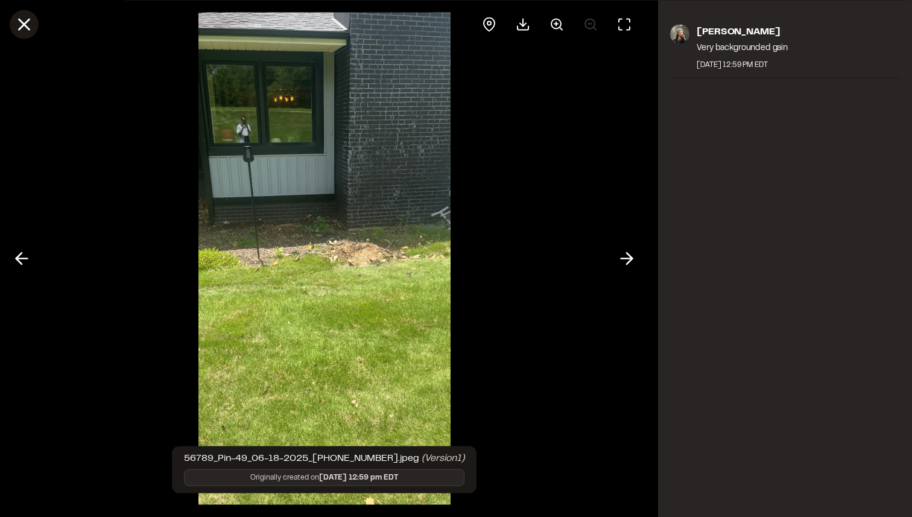
click at [28, 22] on icon at bounding box center [24, 24] width 20 height 20
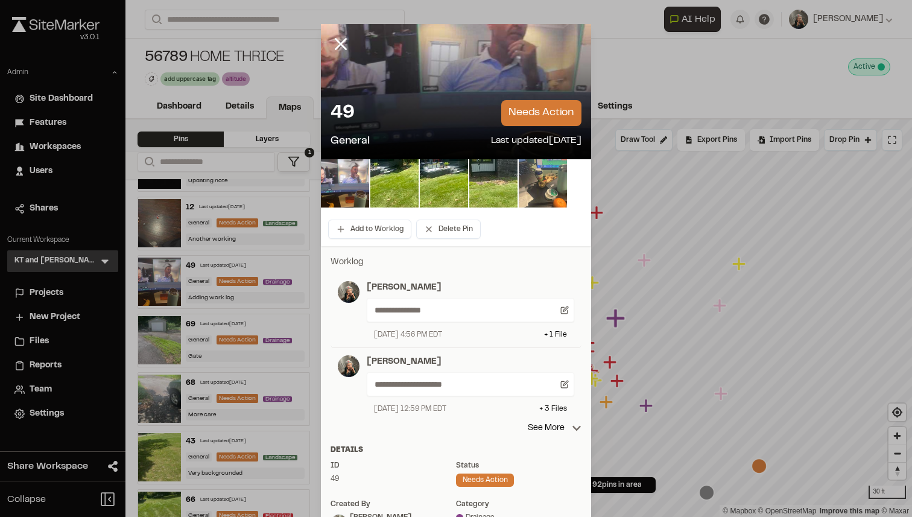
click at [552, 188] on img at bounding box center [542, 183] width 48 height 48
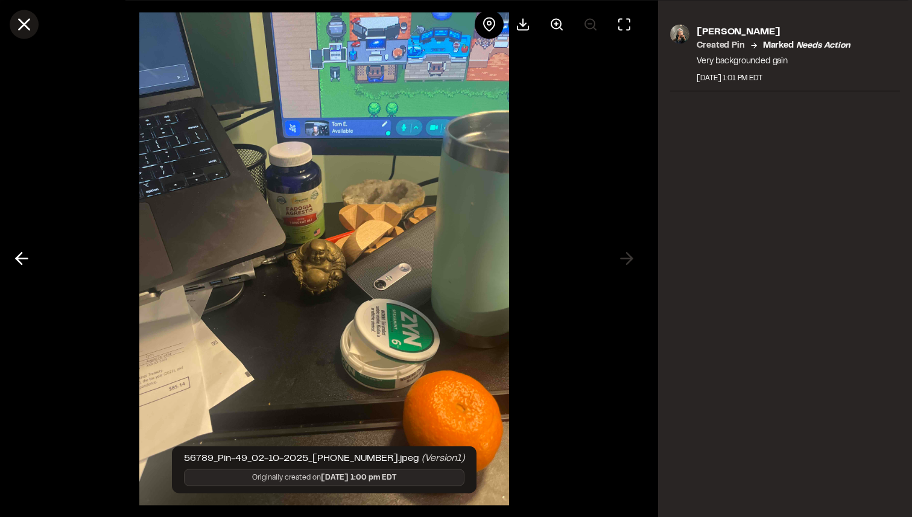
click at [27, 25] on icon at bounding box center [24, 24] width 20 height 20
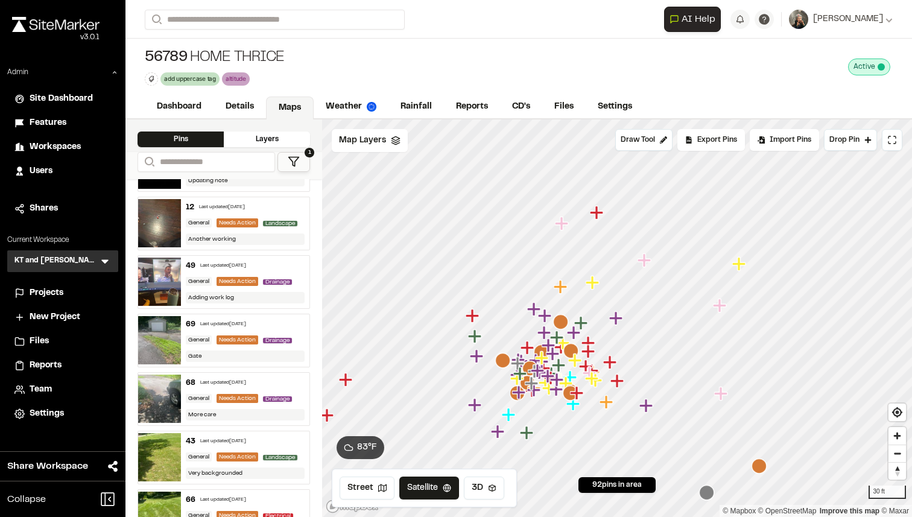
click at [581, 324] on icon "Map marker" at bounding box center [580, 322] width 13 height 13
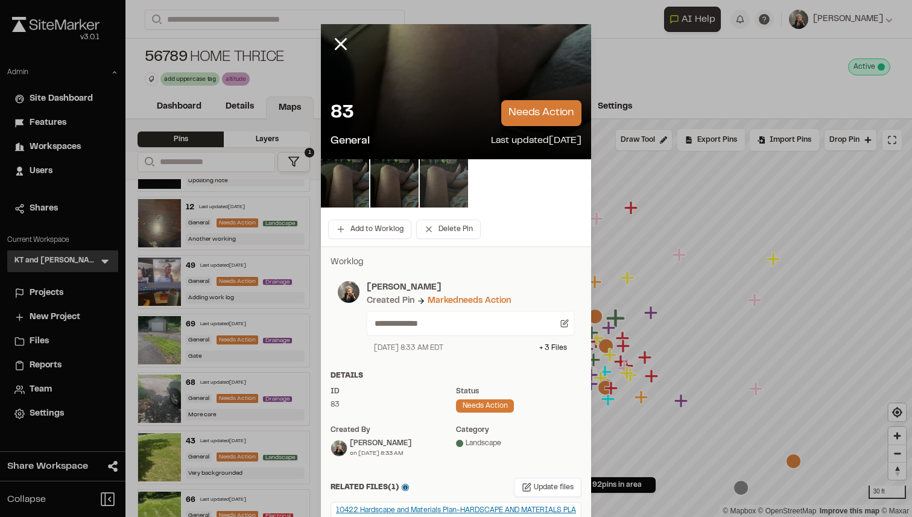
click at [440, 192] on img at bounding box center [444, 183] width 48 height 48
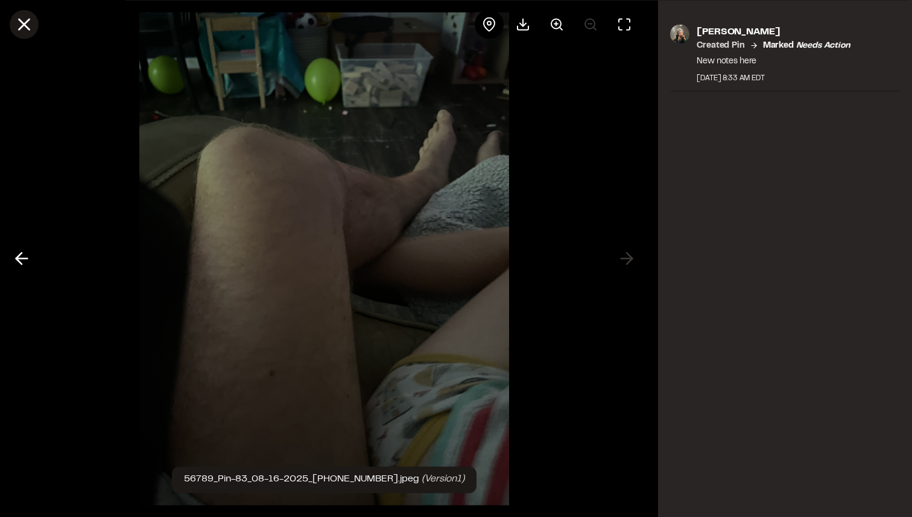
click at [27, 27] on line at bounding box center [24, 24] width 10 height 10
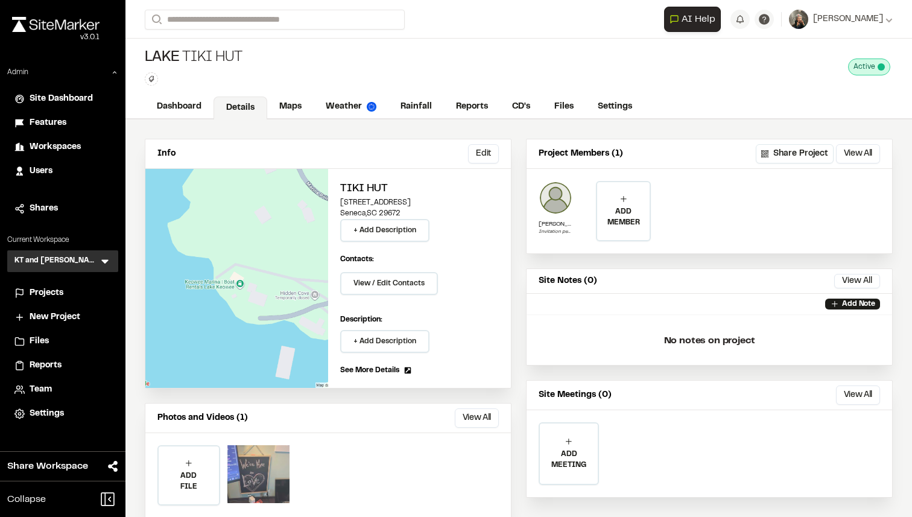
click at [257, 456] on div at bounding box center [258, 474] width 63 height 58
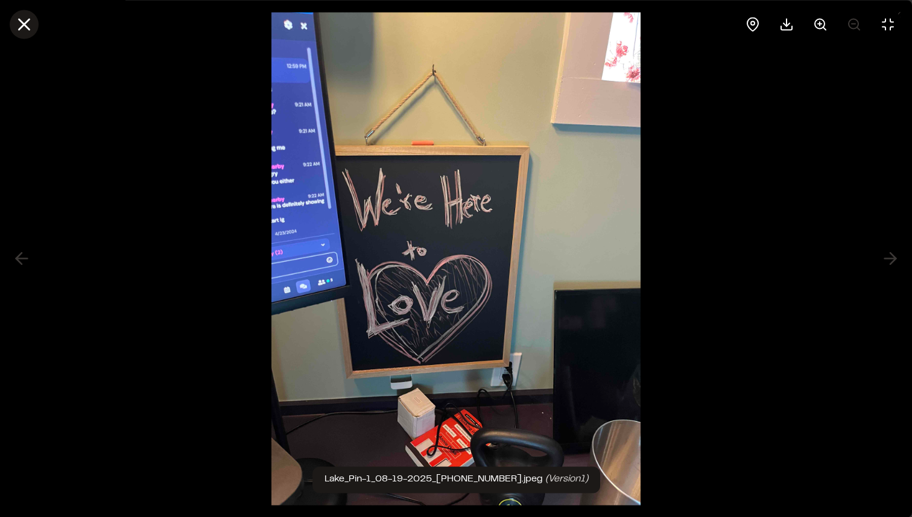
click at [29, 24] on icon at bounding box center [24, 24] width 20 height 20
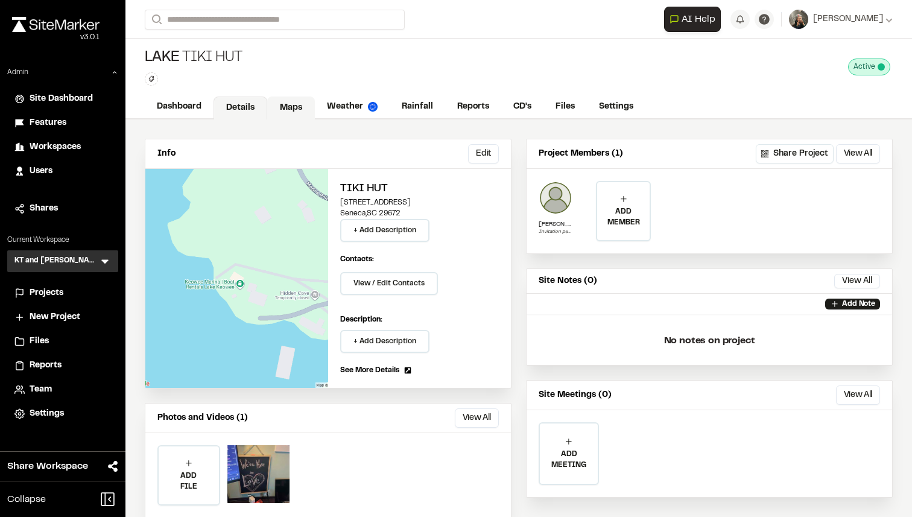
click at [291, 113] on link "Maps" at bounding box center [291, 107] width 48 height 23
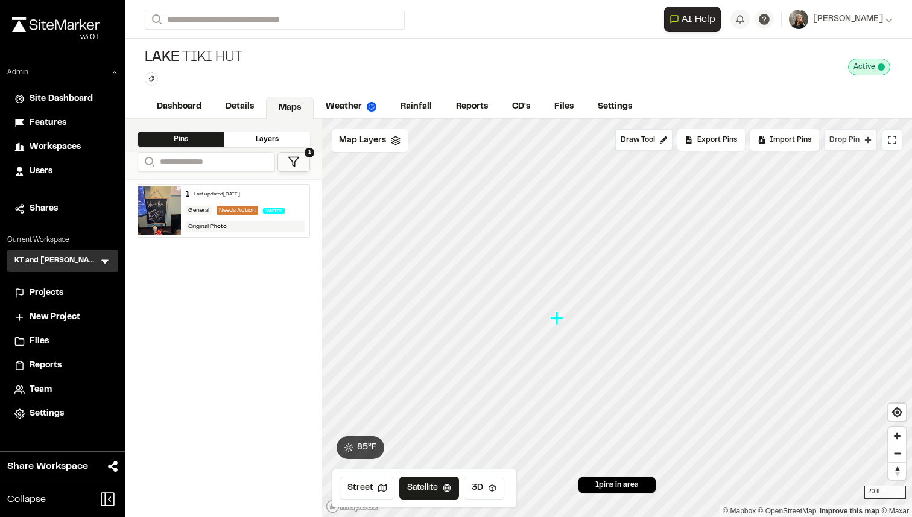
click at [856, 138] on span "Drop Pin" at bounding box center [844, 139] width 30 height 11
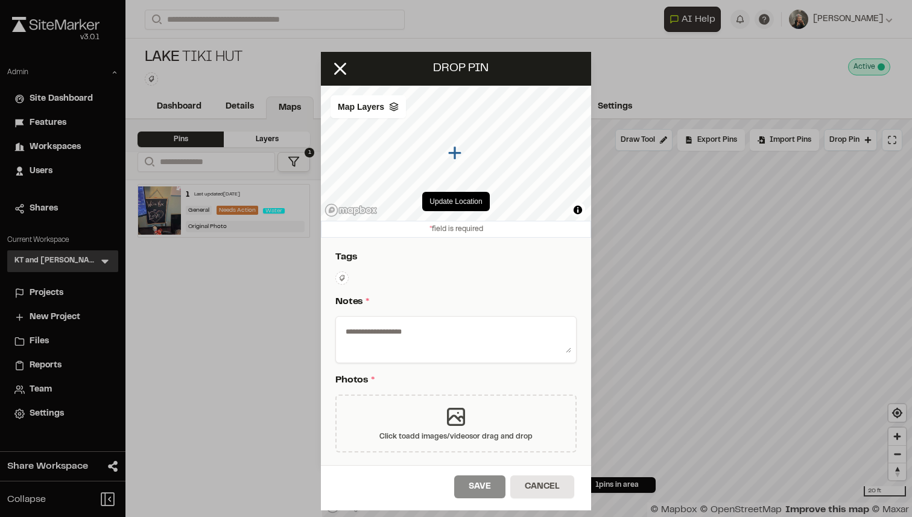
click at [436, 398] on div "Click to add images/videos or drag and drop" at bounding box center [455, 423] width 241 height 58
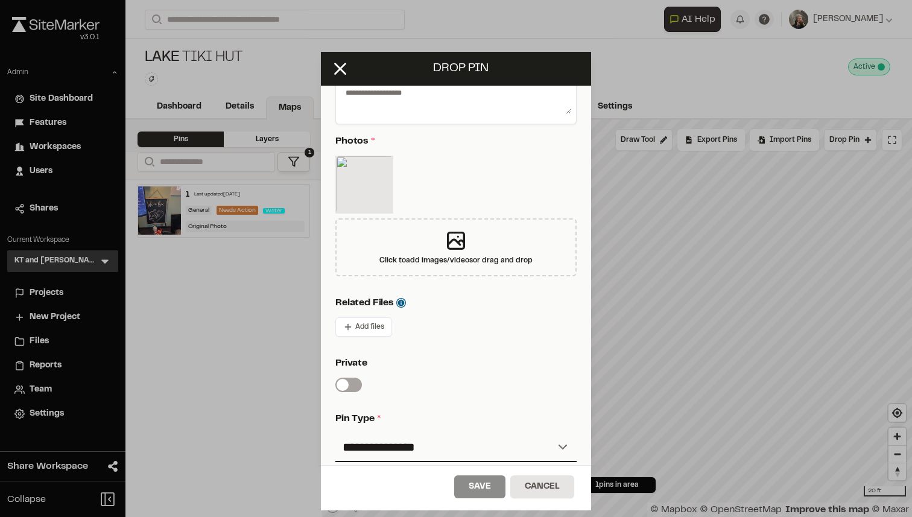
scroll to position [205, 0]
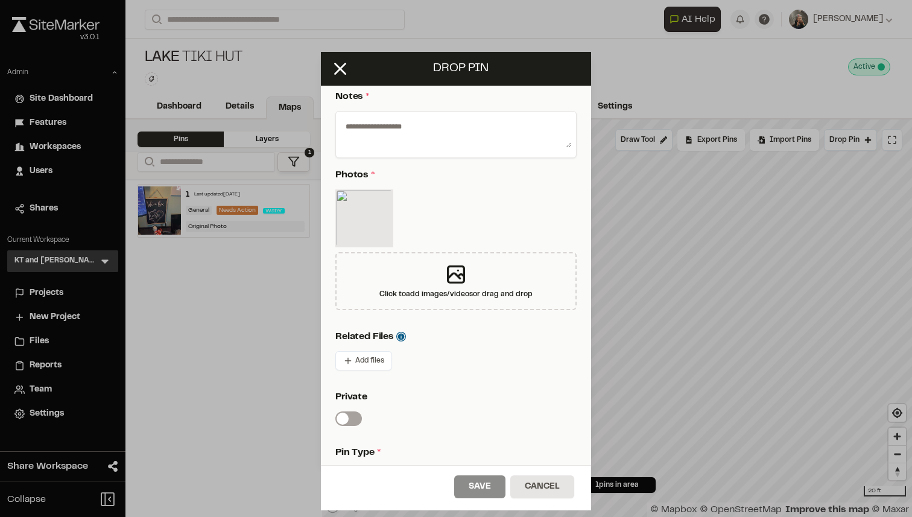
click at [447, 143] on textarea at bounding box center [456, 131] width 230 height 31
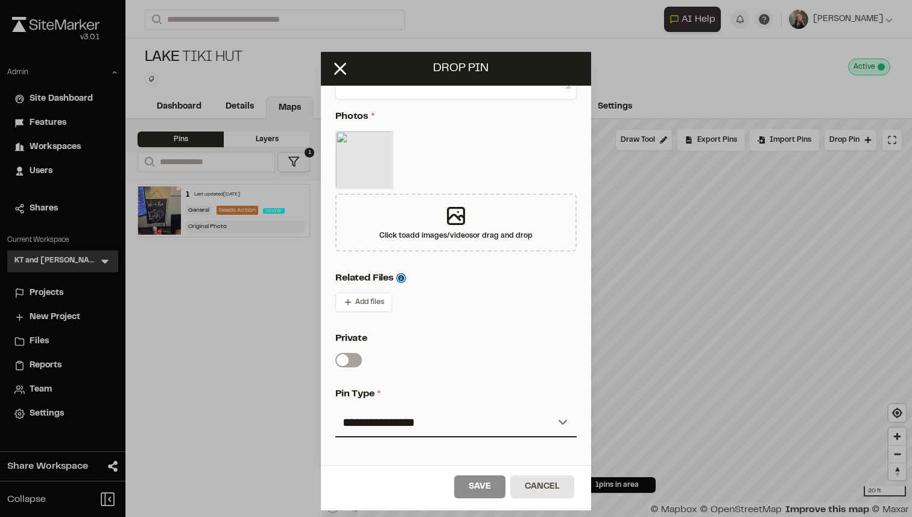
scroll to position [353, 0]
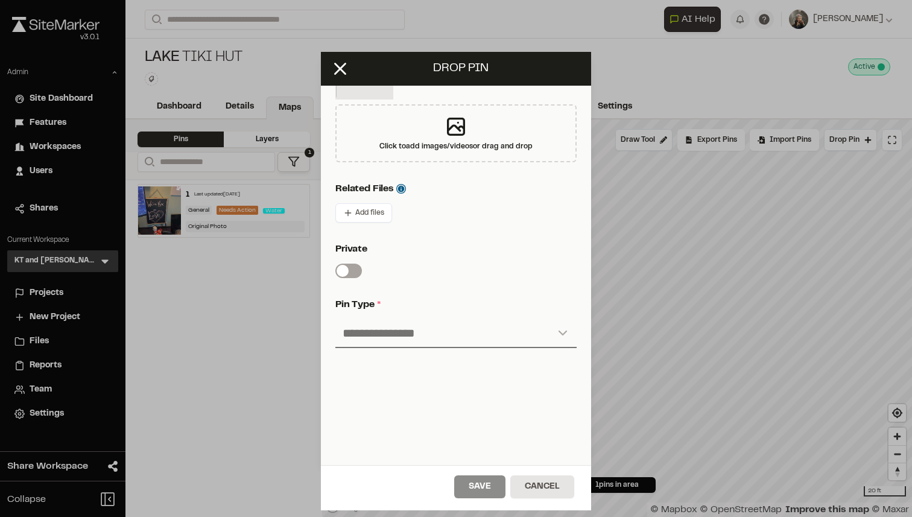
type textarea "**********"
click at [385, 327] on select "**********" at bounding box center [455, 333] width 241 height 29
select select "****"
click at [335, 319] on select "**********" at bounding box center [455, 333] width 241 height 29
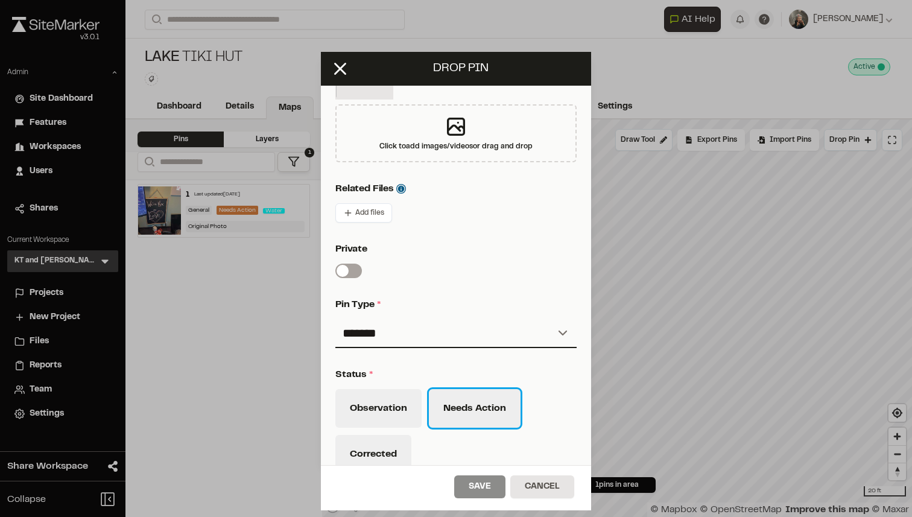
click at [462, 395] on button "Needs Action" at bounding box center [475, 408] width 92 height 39
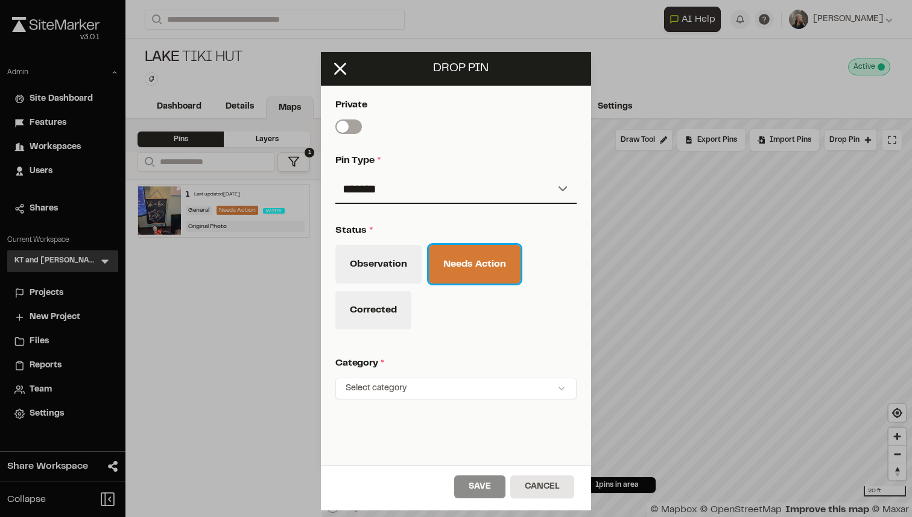
scroll to position [548, 0]
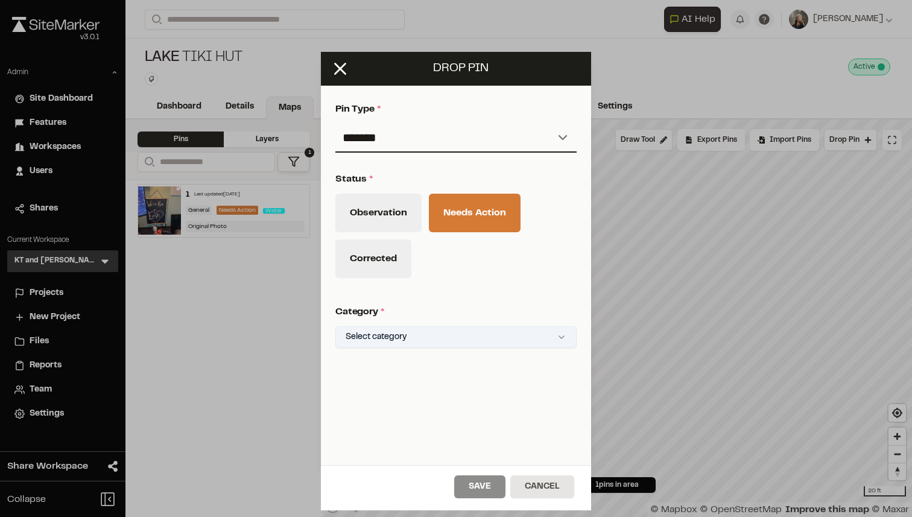
click at [423, 329] on html "Close sidebar v 3.0.1 Admin Site Dashboard Features Workspaces Users Shares Cur…" at bounding box center [456, 258] width 912 height 517
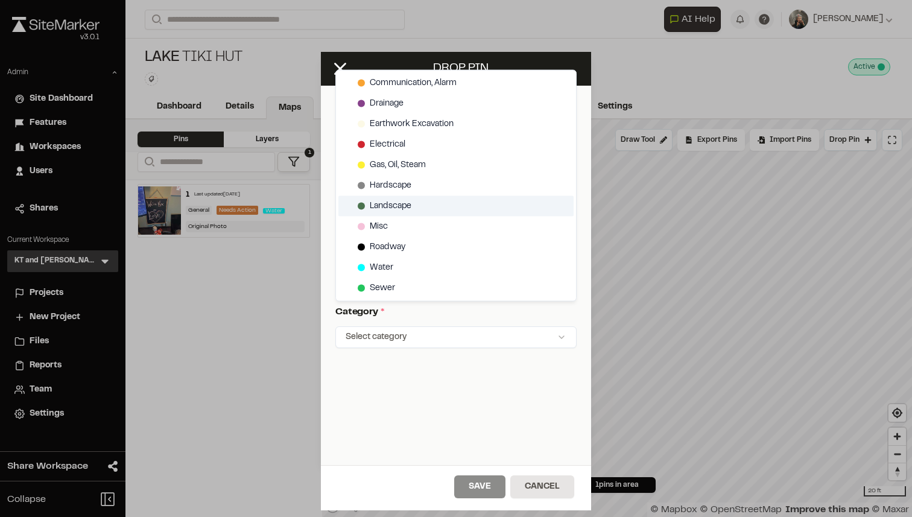
click at [434, 208] on div "Landscape" at bounding box center [455, 206] width 235 height 20
click at [459, 442] on html "Close sidebar v 3.0.1 Admin Site Dashboard Features Workspaces Users Shares Cur…" at bounding box center [456, 258] width 912 height 517
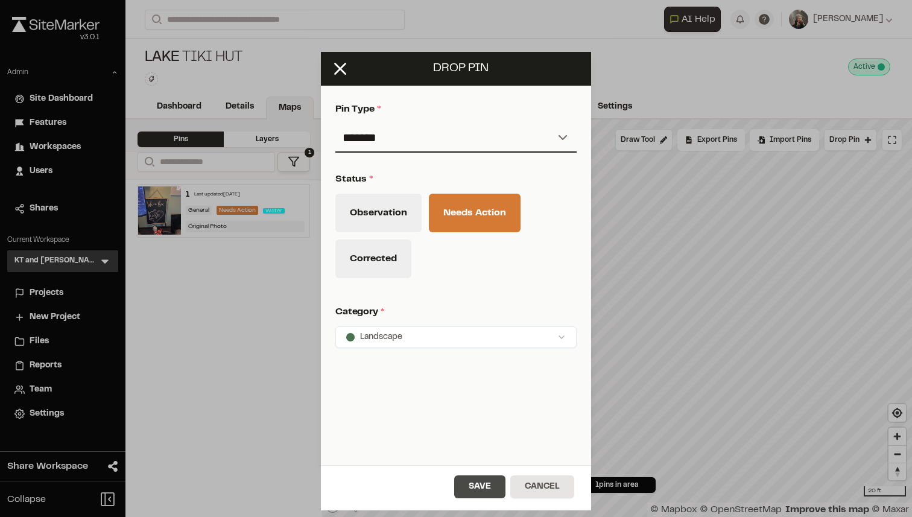
click at [474, 481] on button "Save" at bounding box center [479, 486] width 51 height 23
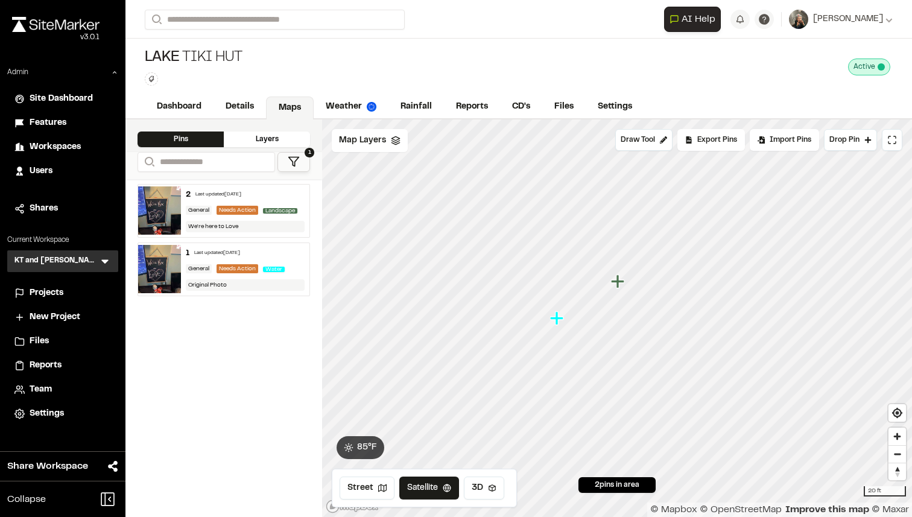
click at [621, 283] on icon "Map marker" at bounding box center [619, 282] width 16 height 16
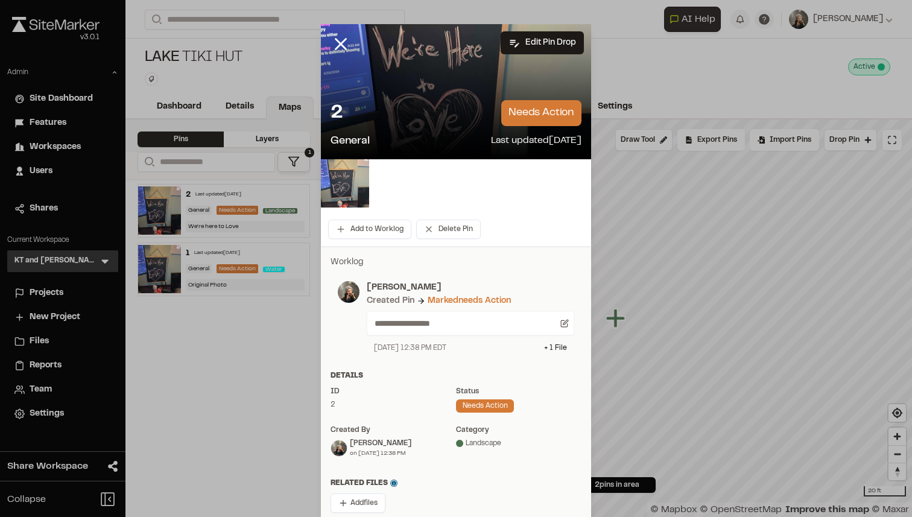
click at [349, 187] on img at bounding box center [345, 183] width 48 height 48
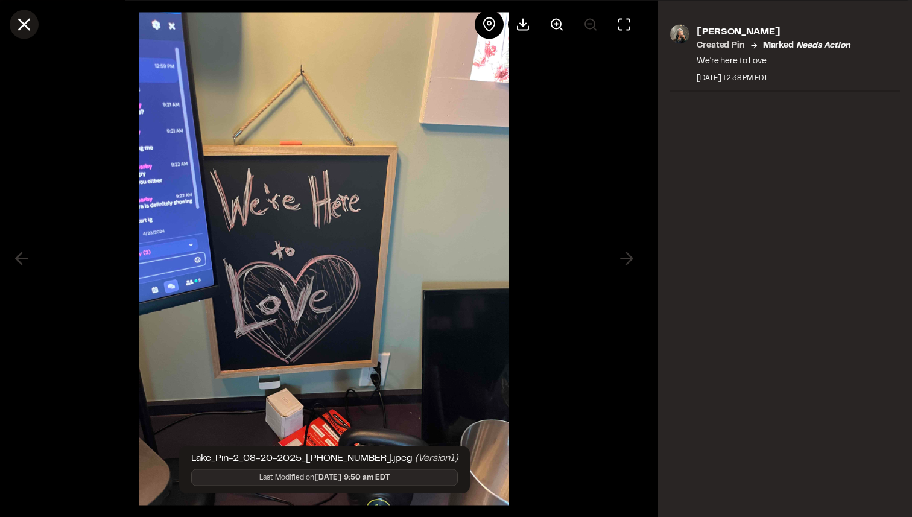
click at [25, 24] on line at bounding box center [24, 24] width 10 height 10
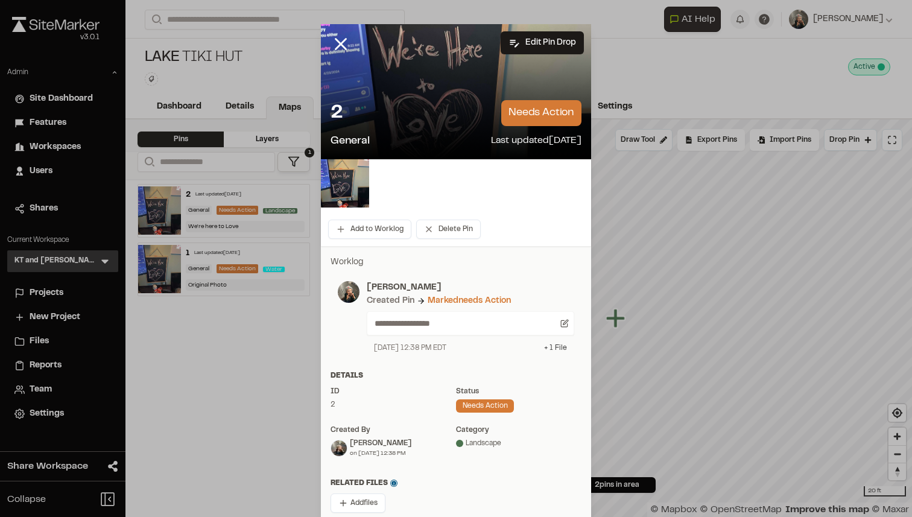
click at [551, 350] on div "+ 1 File" at bounding box center [555, 347] width 23 height 11
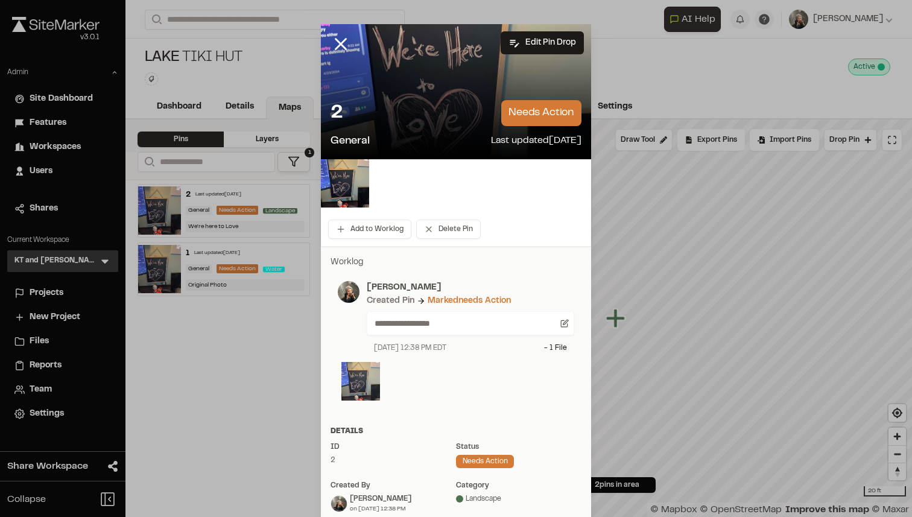
click at [358, 373] on img at bounding box center [360, 381] width 39 height 39
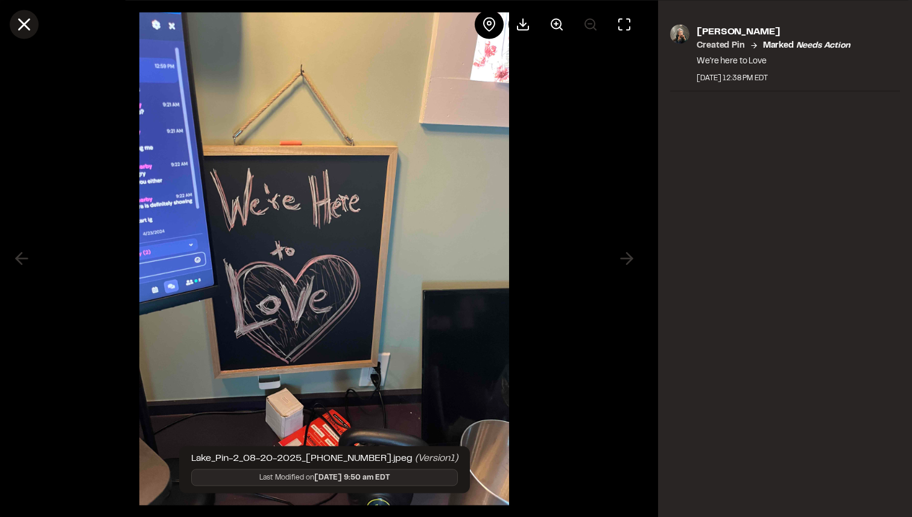
click at [27, 25] on icon at bounding box center [24, 24] width 20 height 20
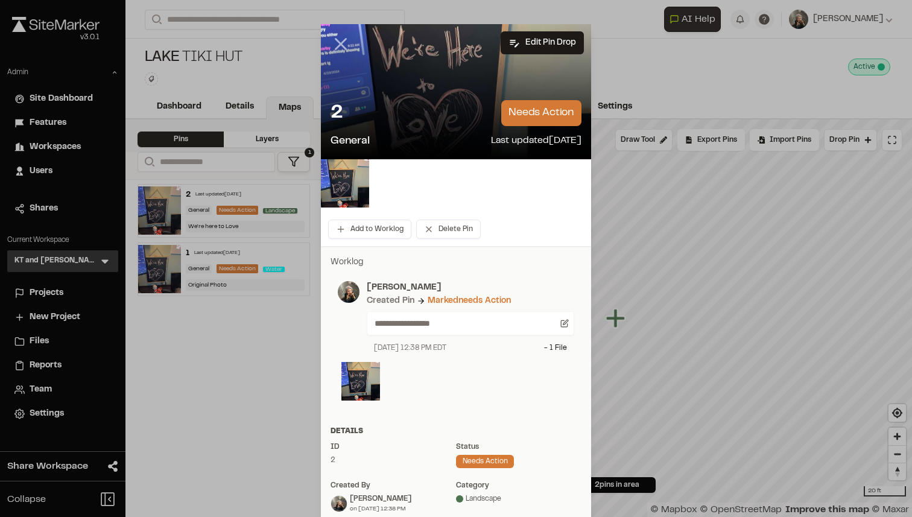
click at [341, 49] on icon at bounding box center [340, 44] width 20 height 20
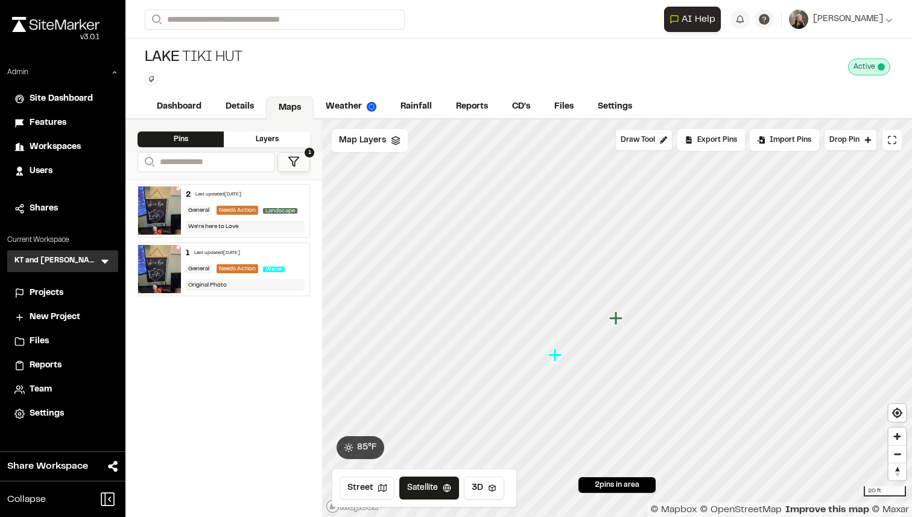
click at [617, 321] on icon "Map marker" at bounding box center [615, 317] width 13 height 13
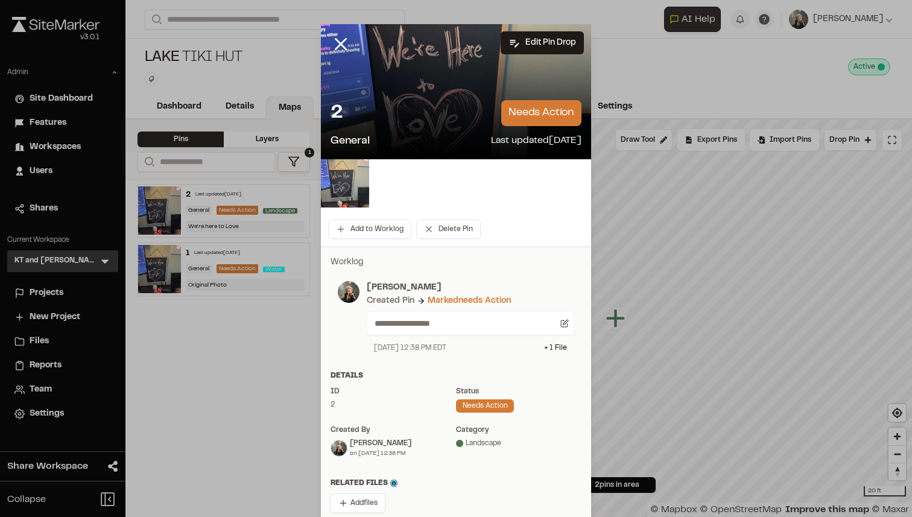
click at [358, 179] on img at bounding box center [345, 183] width 48 height 48
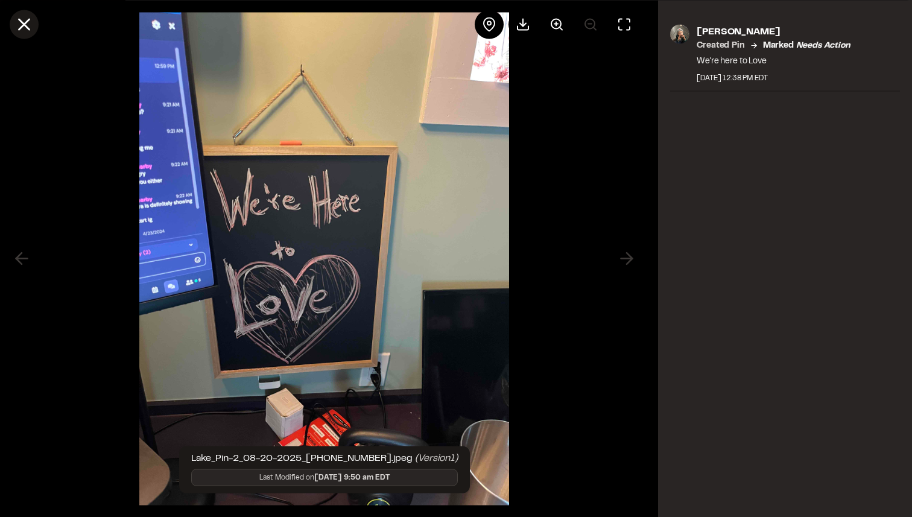
click at [22, 22] on line at bounding box center [24, 24] width 10 height 10
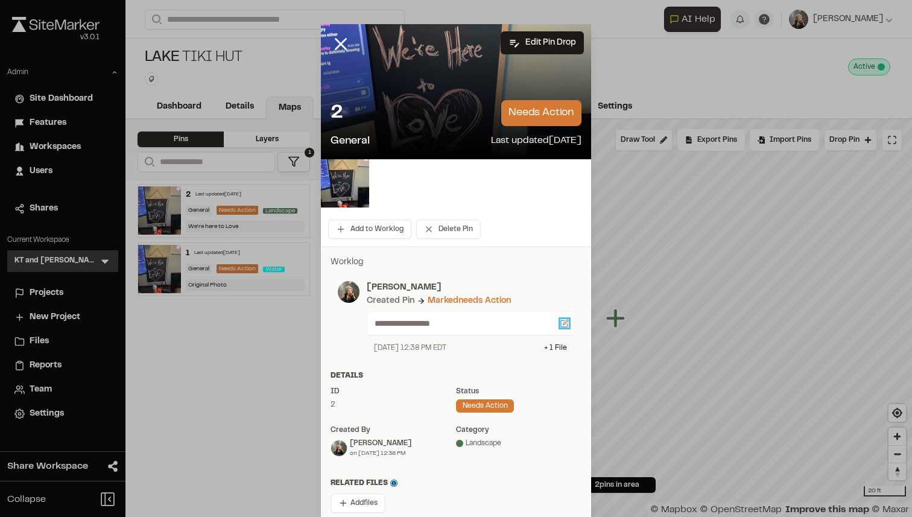
click at [563, 323] on icon at bounding box center [565, 322] width 5 height 5
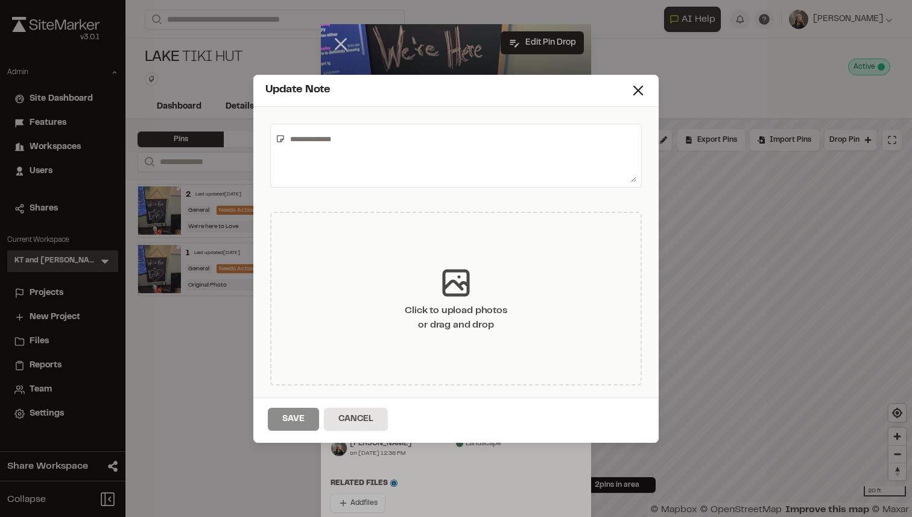
type textarea "**********"
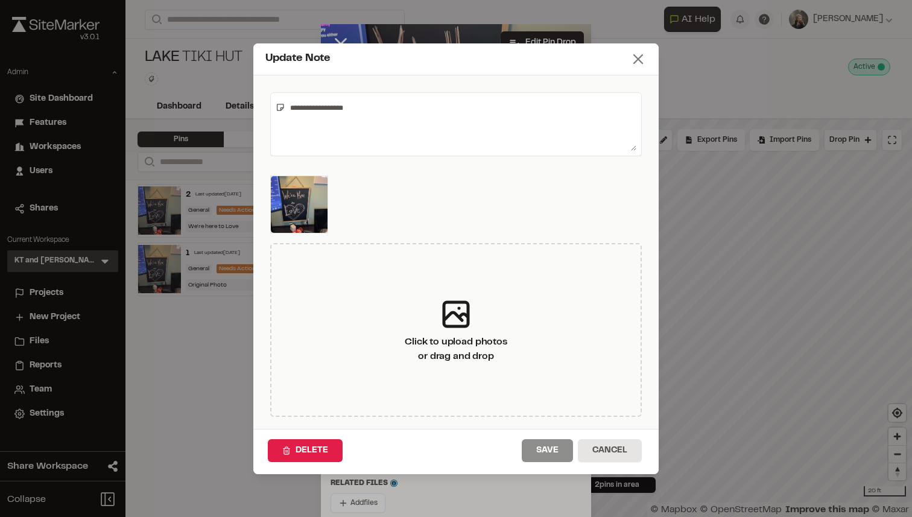
click at [643, 58] on icon at bounding box center [637, 59] width 17 height 17
